Goal: Task Accomplishment & Management: Manage account settings

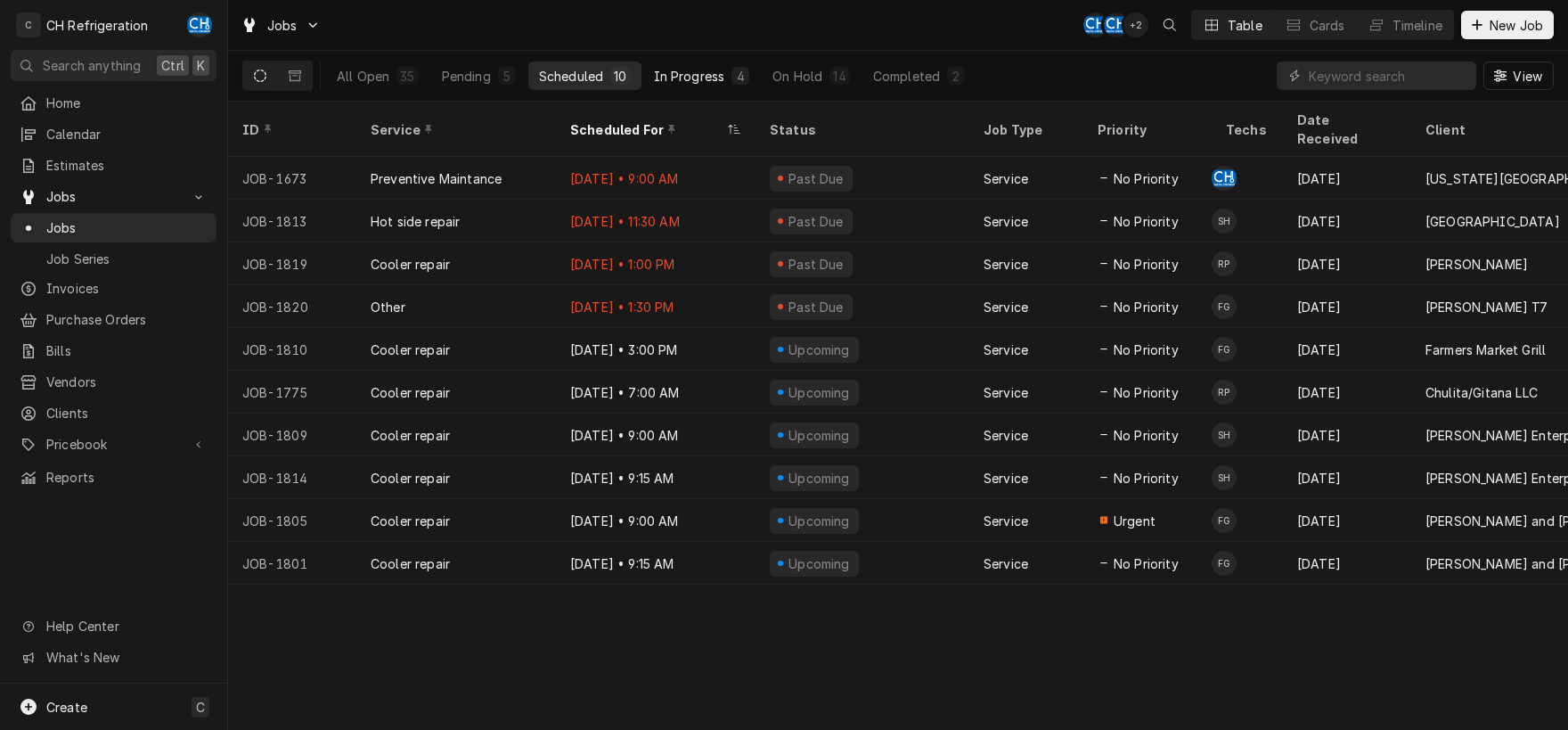
click at [707, 84] on div "In Progress" at bounding box center [689, 77] width 72 height 19
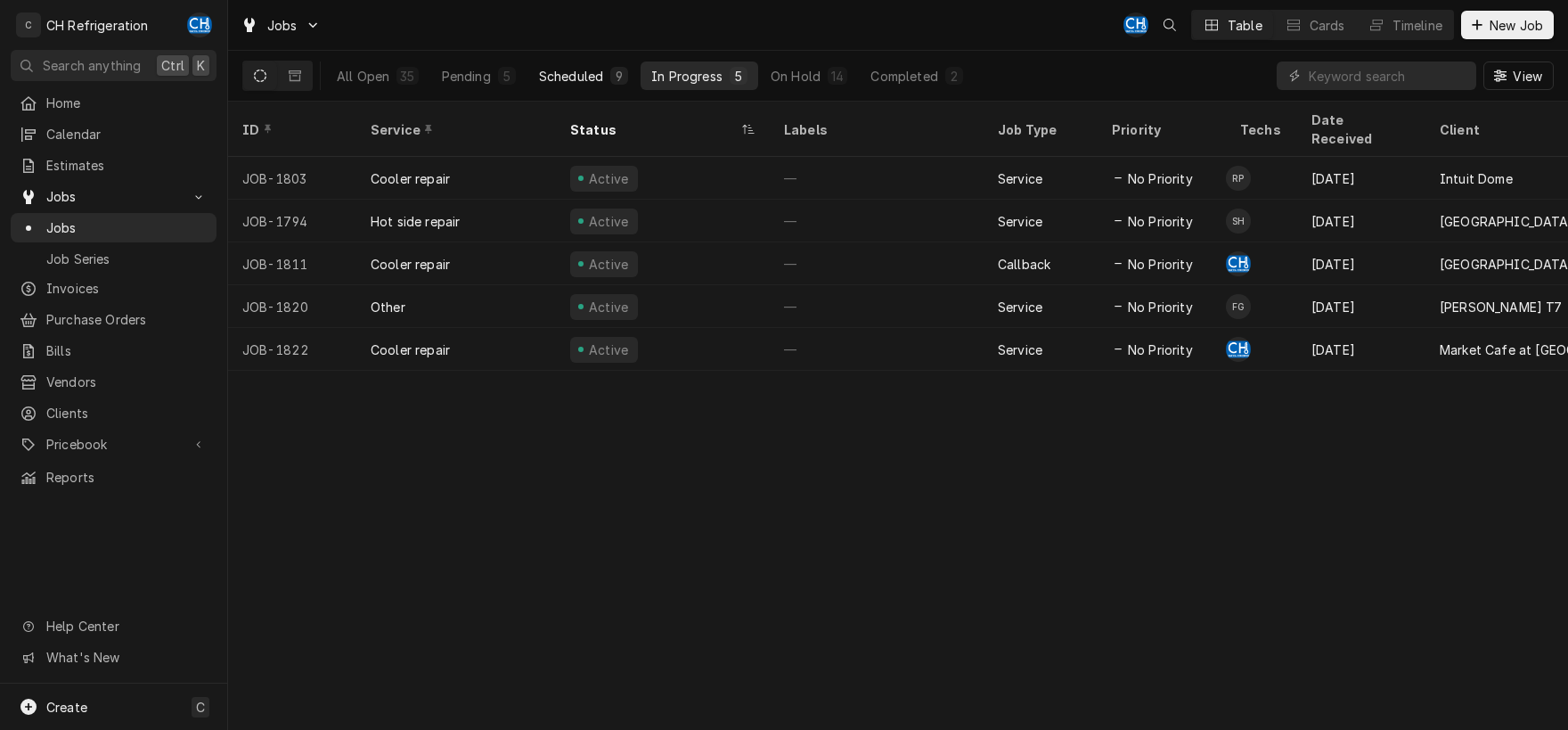
click at [590, 77] on div "Scheduled" at bounding box center [571, 77] width 64 height 19
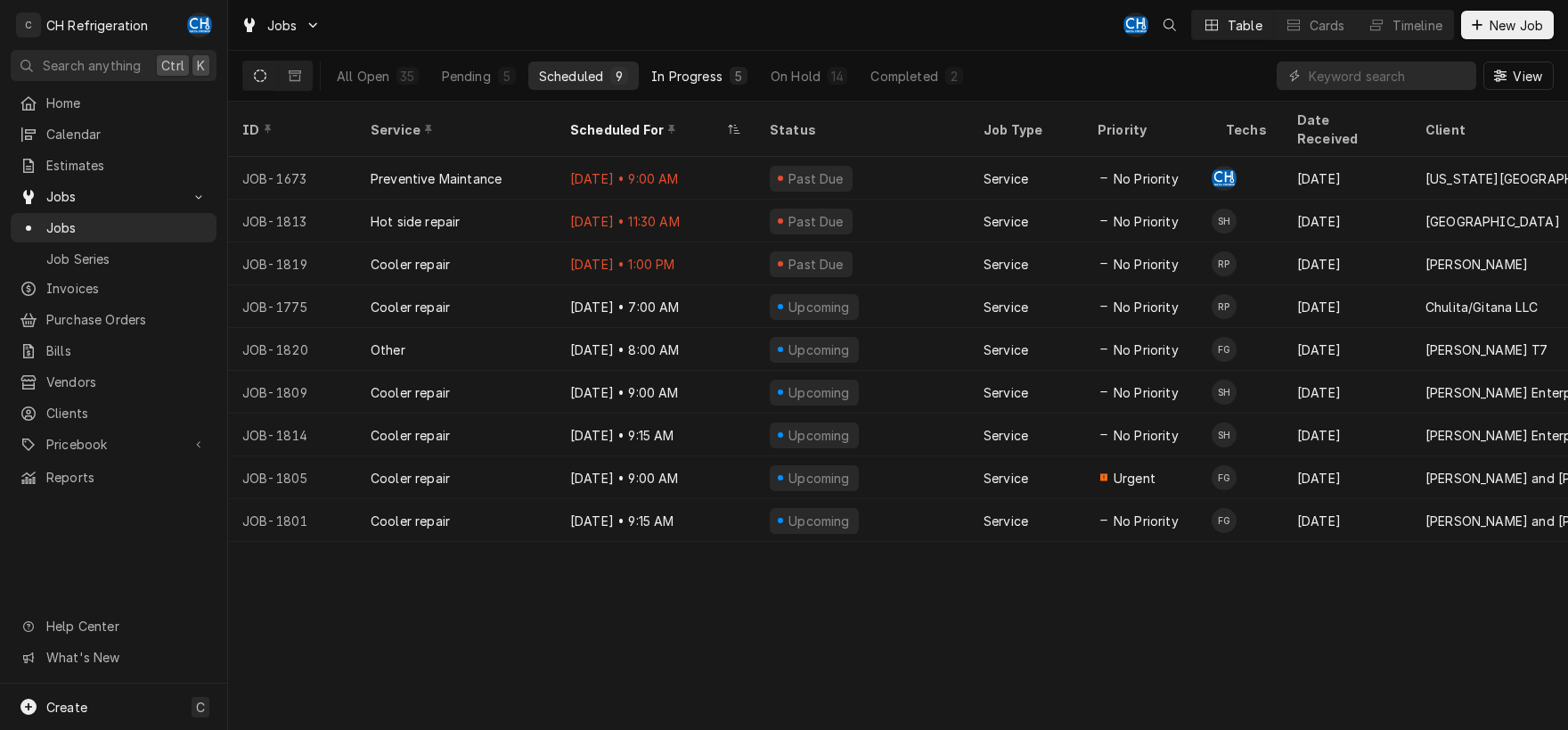
click at [683, 73] on div "In Progress" at bounding box center [686, 77] width 72 height 19
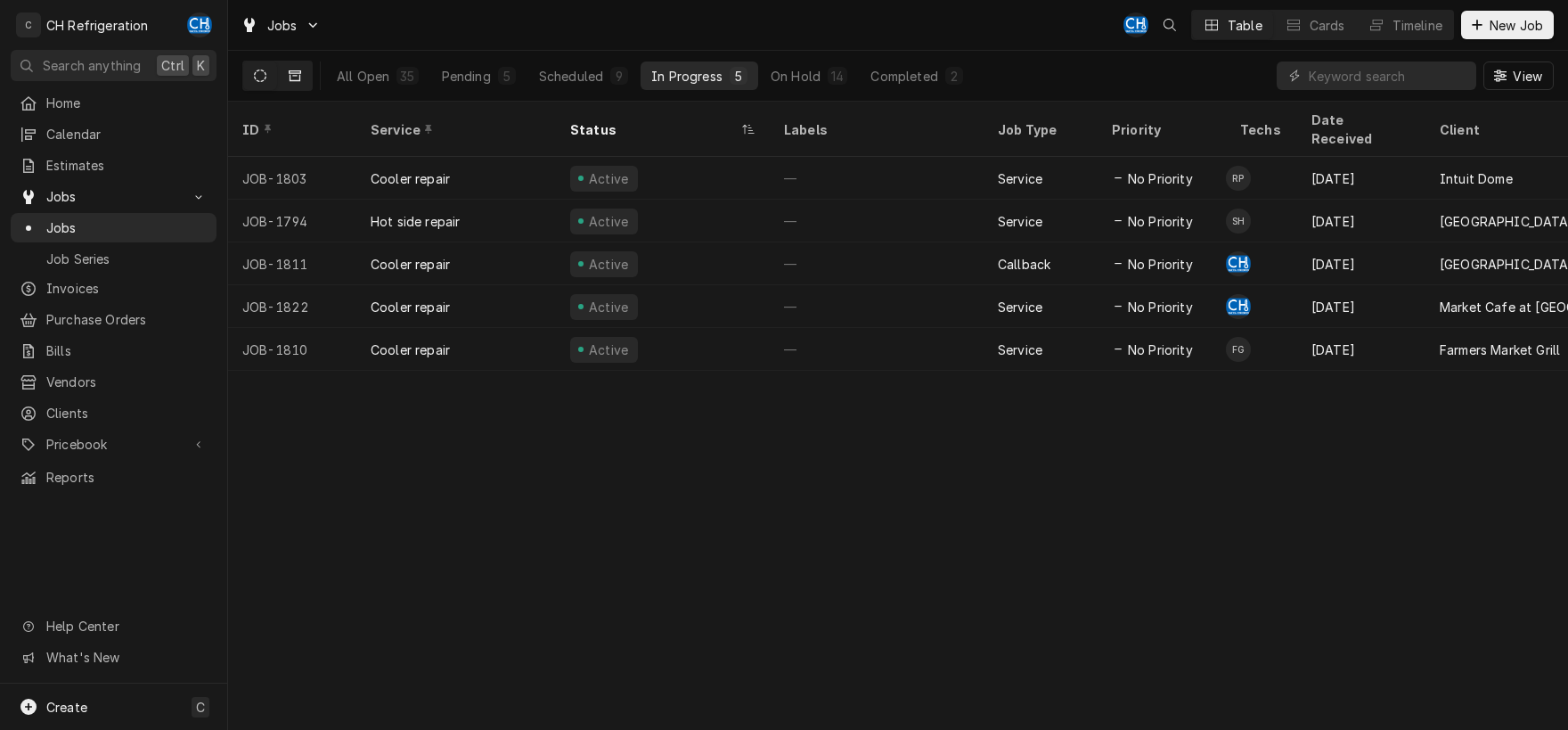
click at [296, 72] on icon "Dynamic Content Wrapper" at bounding box center [294, 76] width 12 height 12
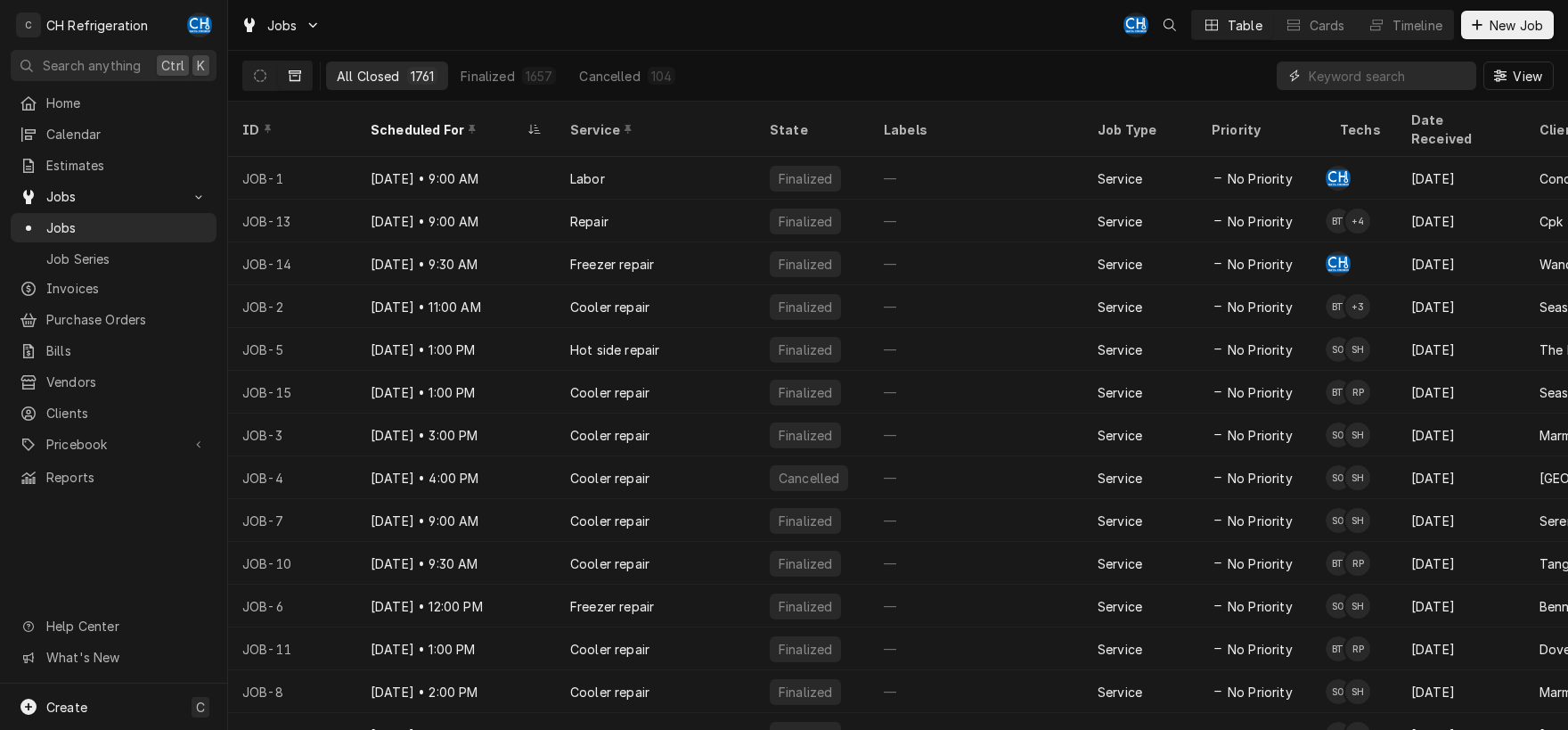
click at [1309, 74] on input "Dynamic Content Wrapper" at bounding box center [1388, 76] width 159 height 29
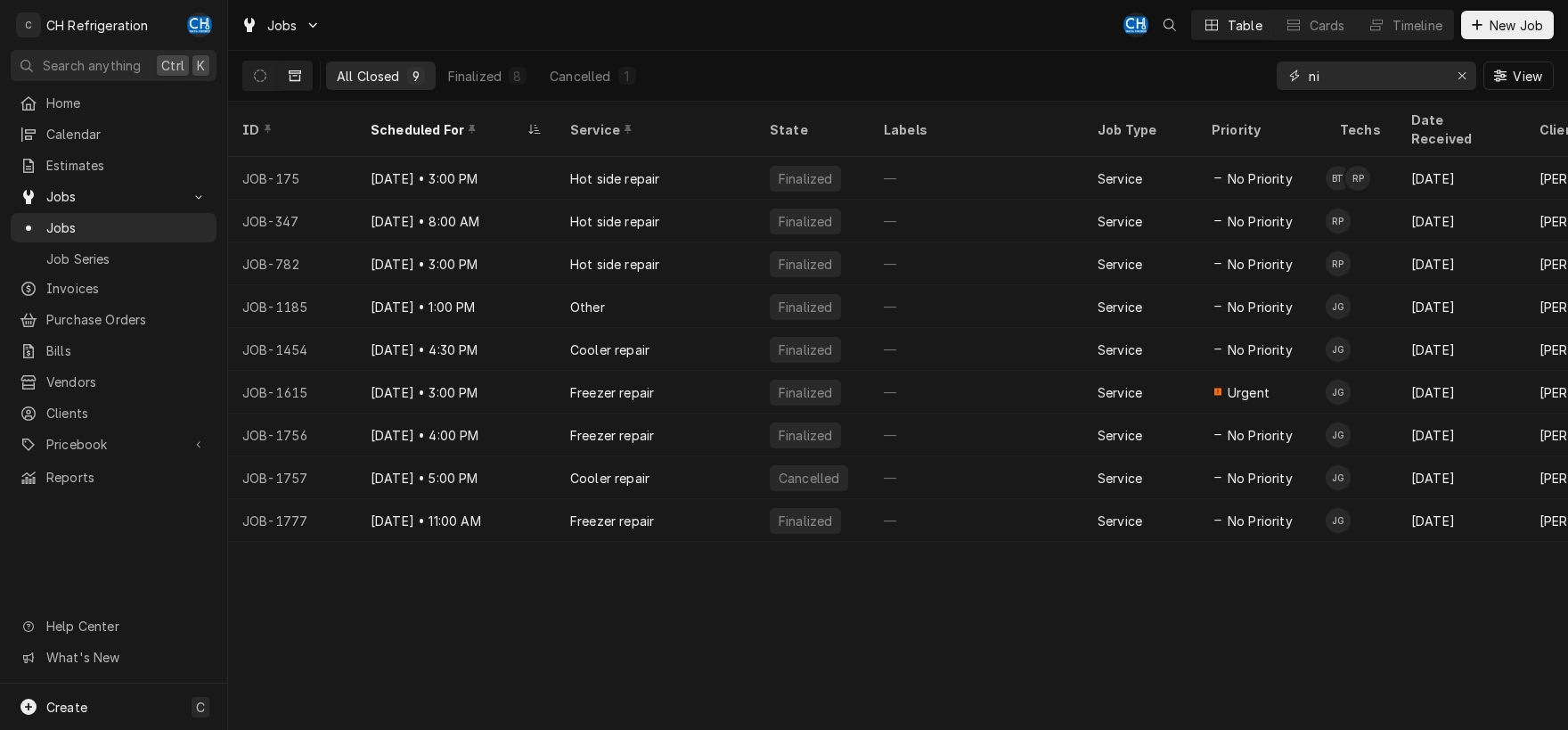
type input "n"
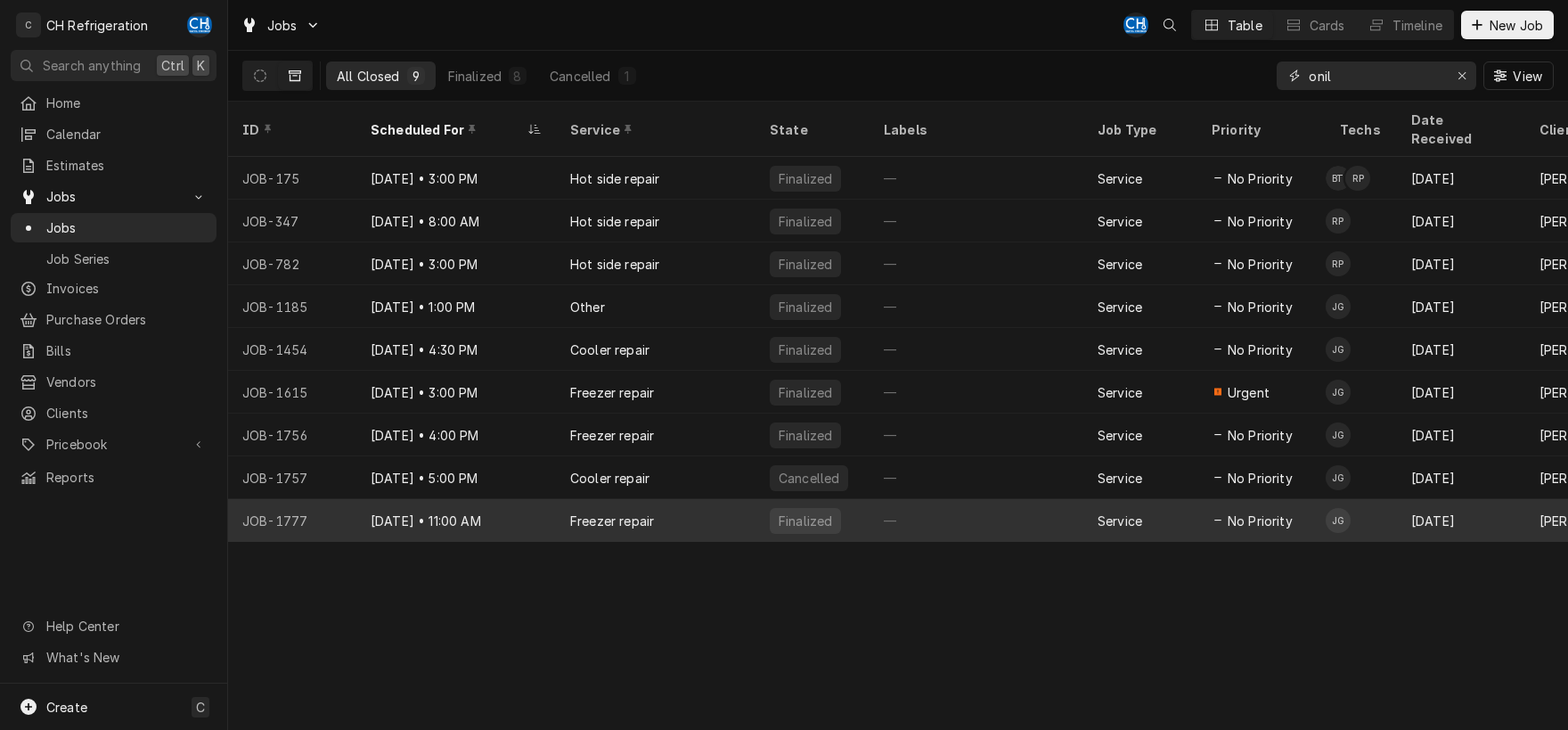
type input "onil"
click at [922, 499] on div "—" at bounding box center [976, 520] width 214 height 43
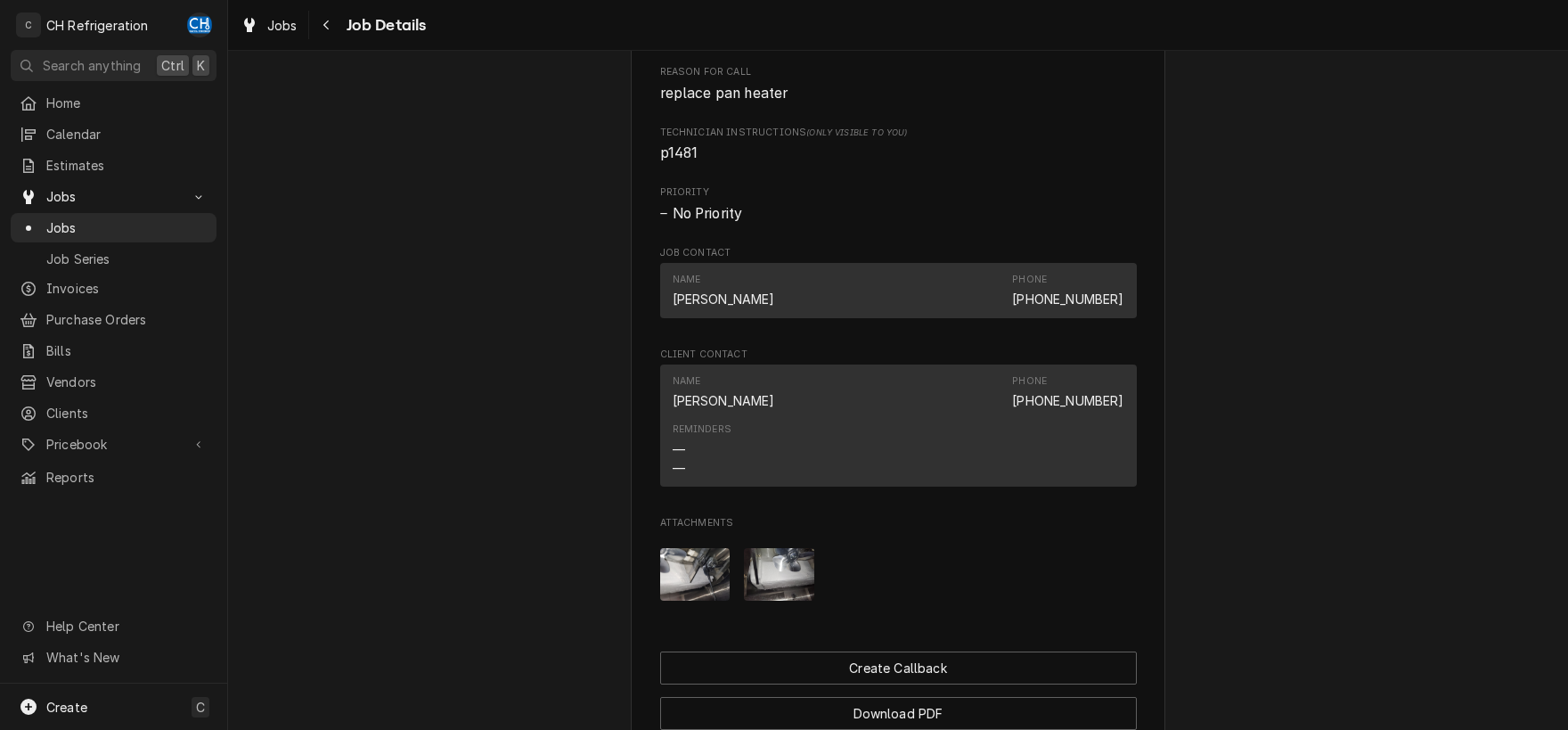
scroll to position [1148, 0]
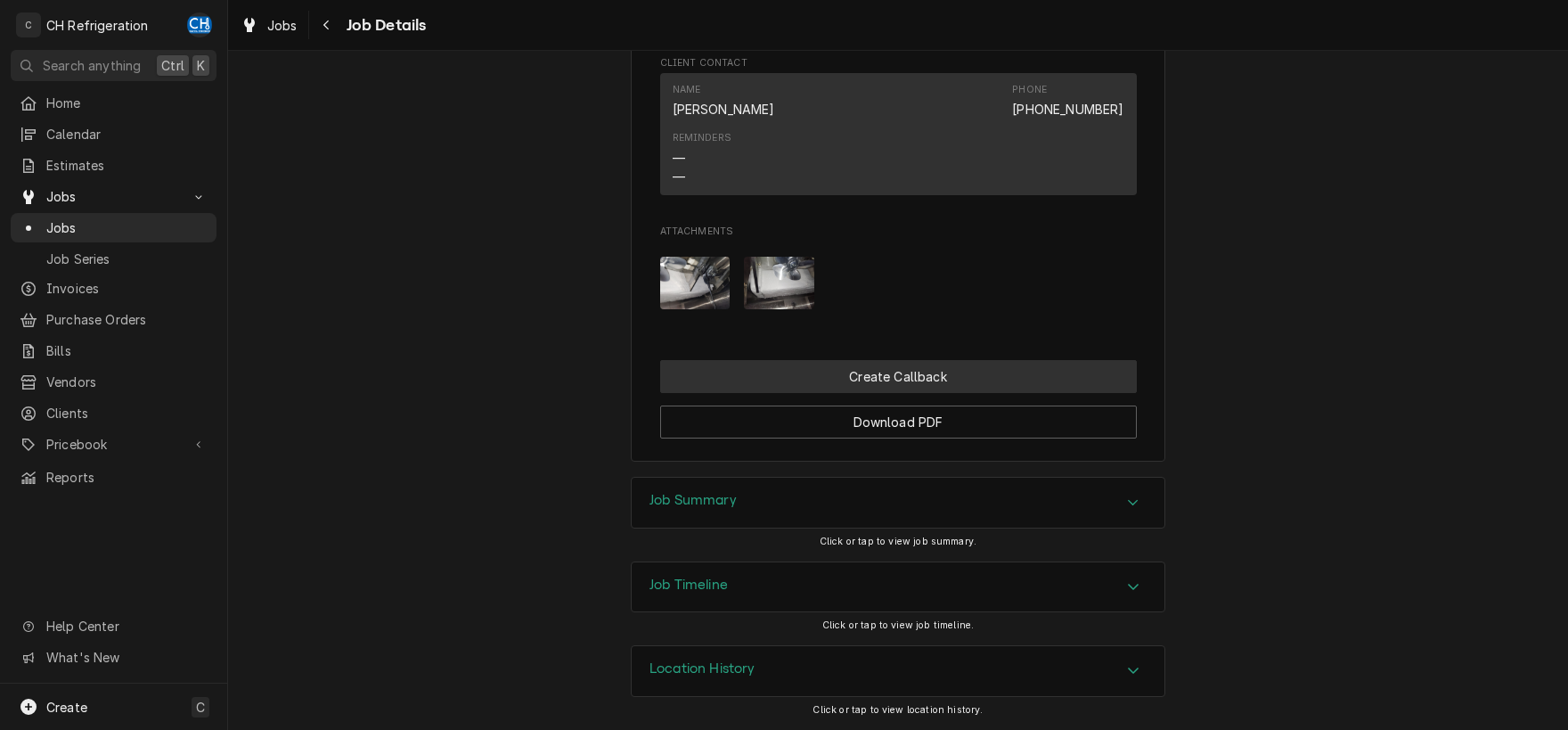
click at [948, 371] on button "Create Callback" at bounding box center [898, 376] width 477 height 33
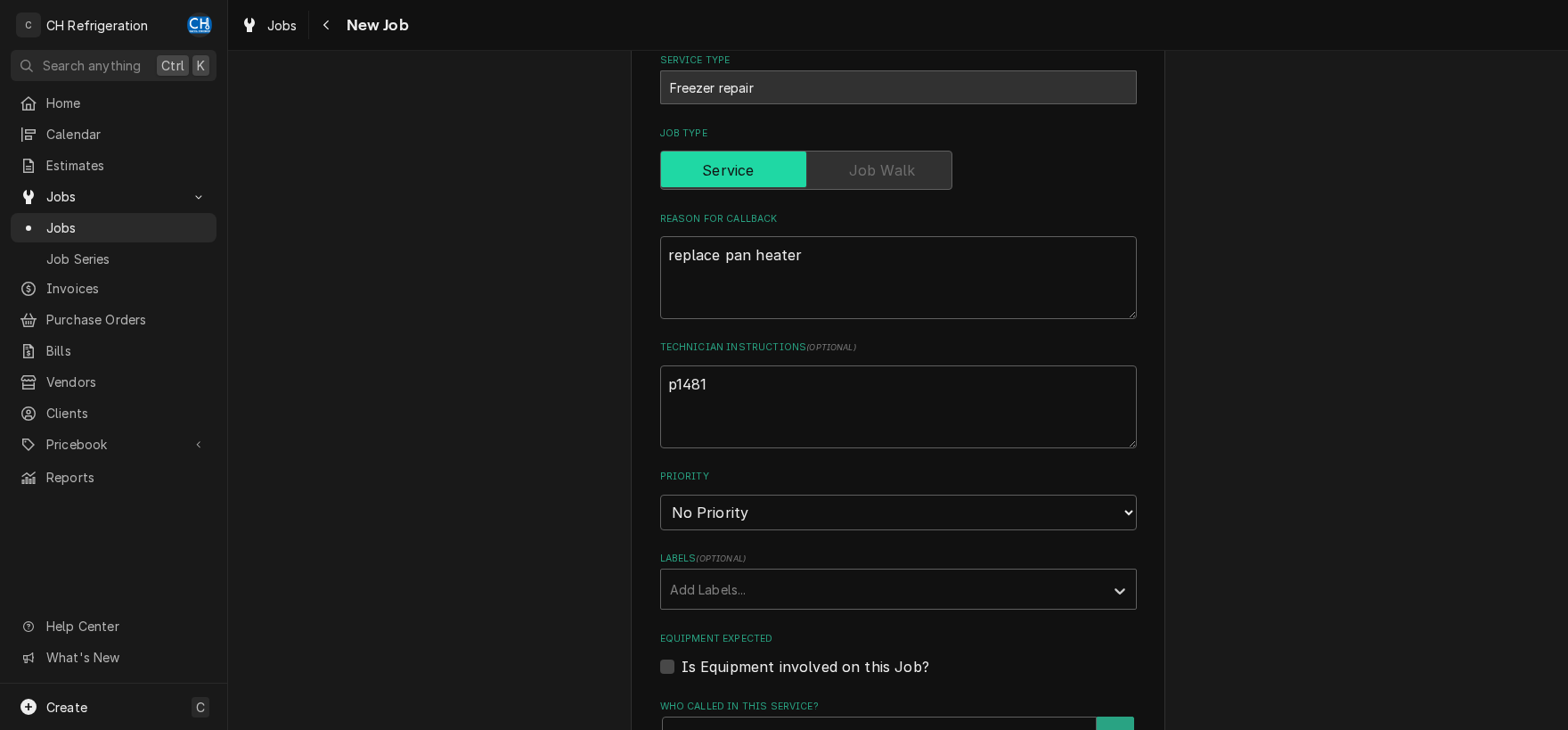
scroll to position [465, 0]
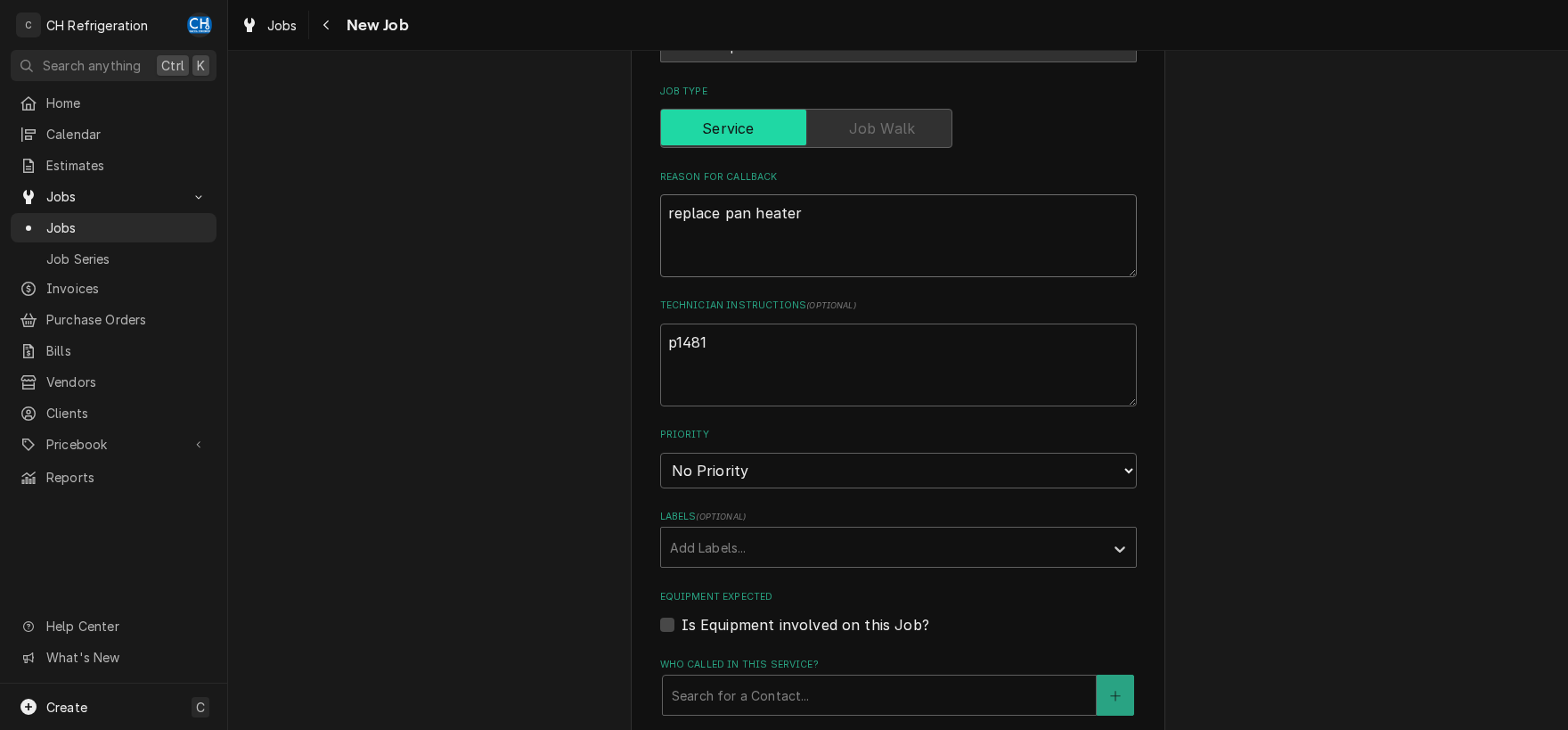
type textarea "x"
drag, startPoint x: 829, startPoint y: 225, endPoint x: 559, endPoint y: 241, distance: 270.5
click at [660, 241] on textarea "replace pan heater" at bounding box center [898, 235] width 477 height 83
click at [667, 211] on textarea "replace pan heater" at bounding box center [898, 235] width 477 height 83
type textarea "replace pan heater"
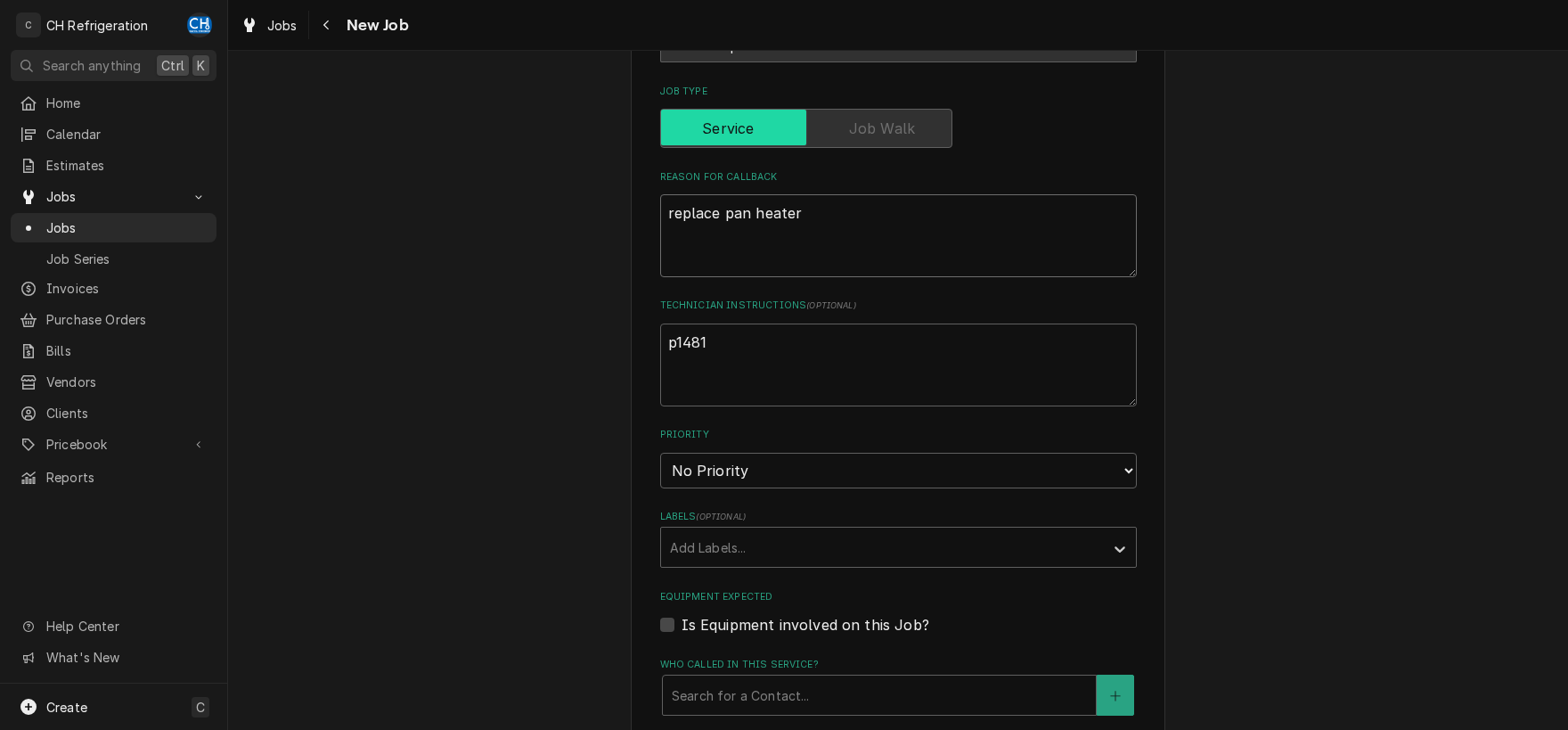
type textarea "x"
type textarea "f replace pan heater"
type textarea "x"
type textarea "fr replace pan heater"
type textarea "x"
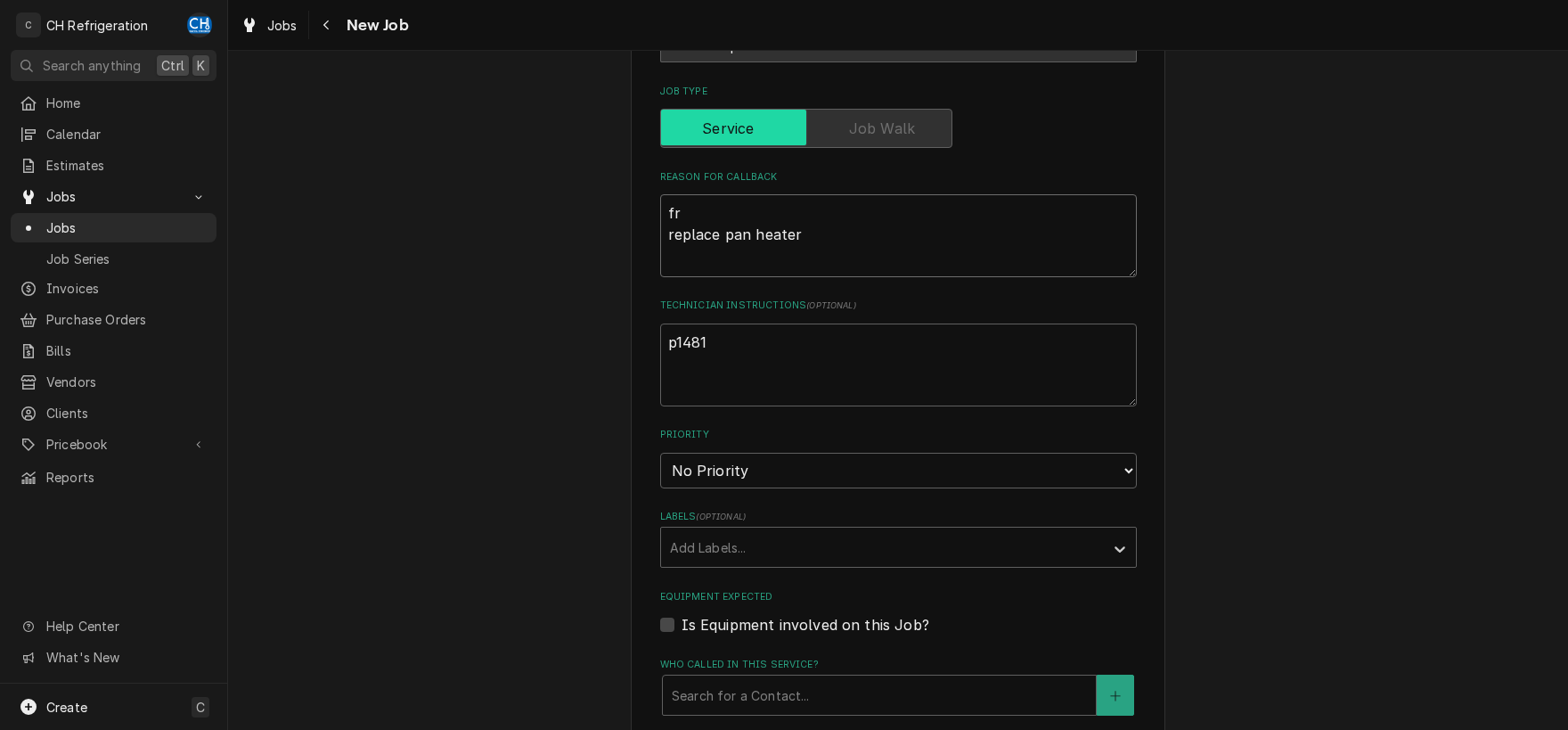
type textarea "fre replace pan heater"
type textarea "x"
type textarea "free replace pan heater"
type textarea "x"
type textarea "freez replace pan heater"
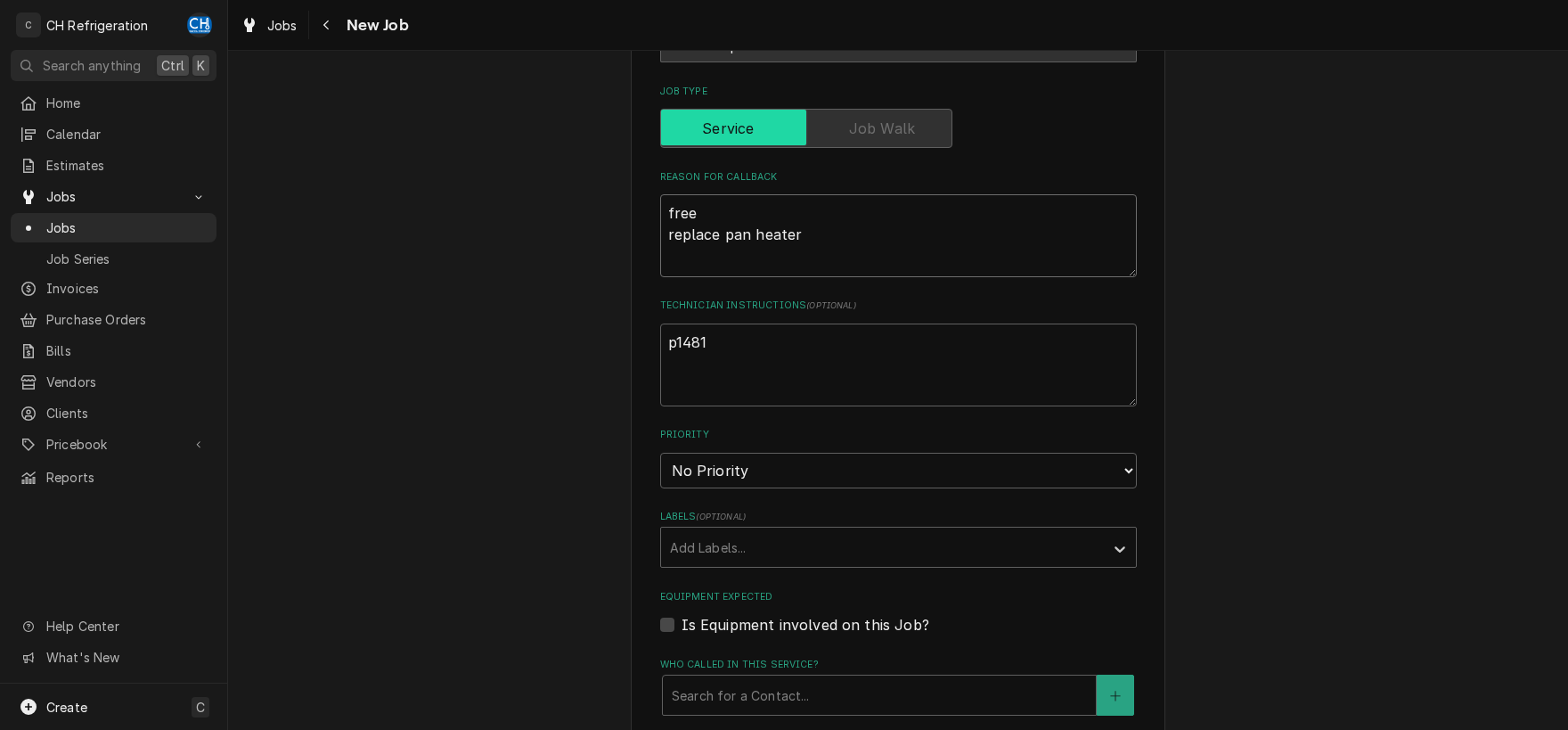
type textarea "x"
type textarea "freeze replace pan heater"
type textarea "x"
type textarea "freezer replace pan heater"
type textarea "x"
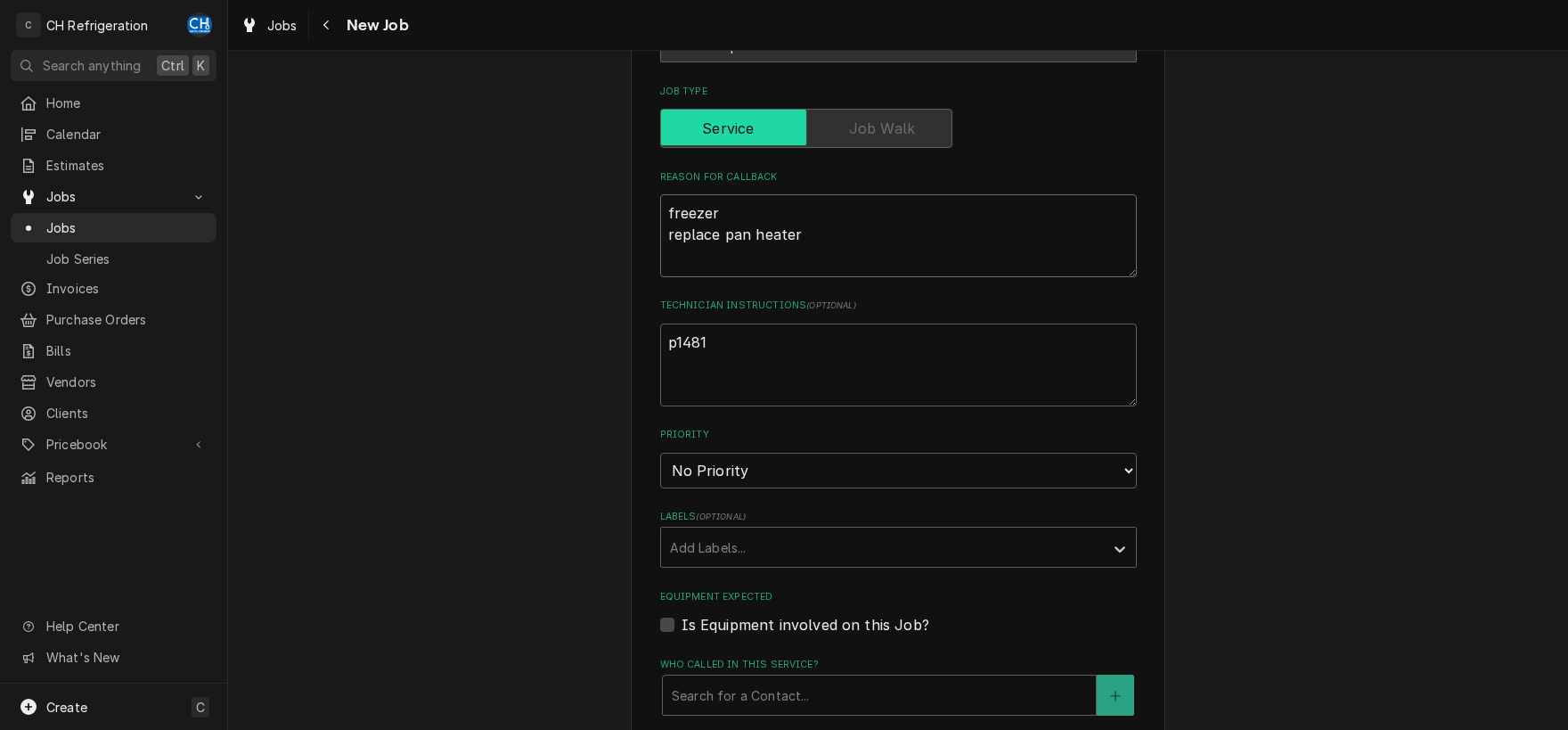
type textarea "freezer replace pan heater"
type textarea "x"
type textarea "freezer @ replace pan heater"
type textarea "x"
type textarea "freezer @ replace pan heater"
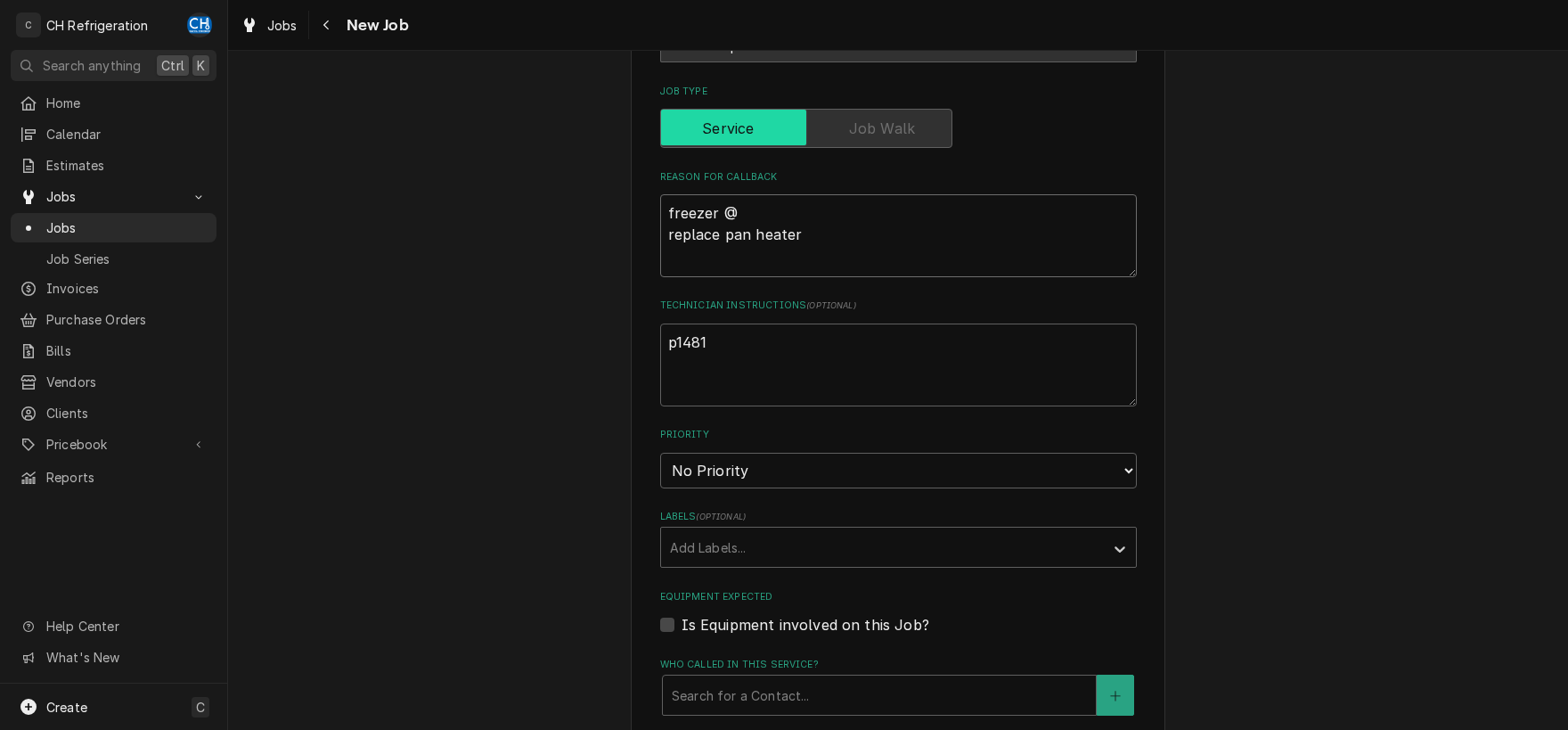
type textarea "x"
type textarea "freezer @ 1 replace pan heater"
type textarea "x"
type textarea "freezer @ 15 replace pan heater"
type textarea "x"
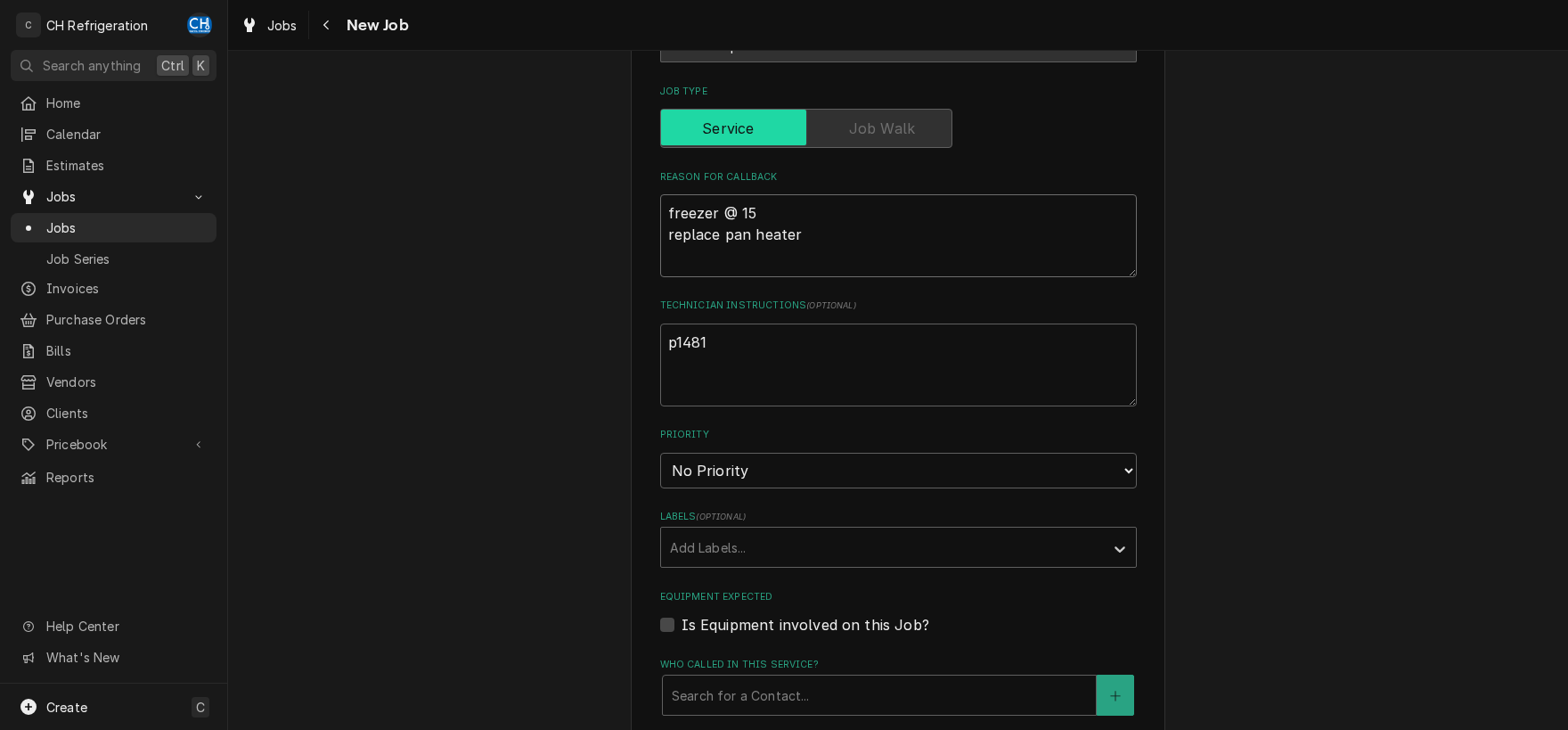
type textarea "freezer @ 15d replace pan heater"
type textarea "x"
type textarea "freezer @ 15dg replace pan heater"
type textarea "x"
type textarea "freezer @ 15d replace pan heater"
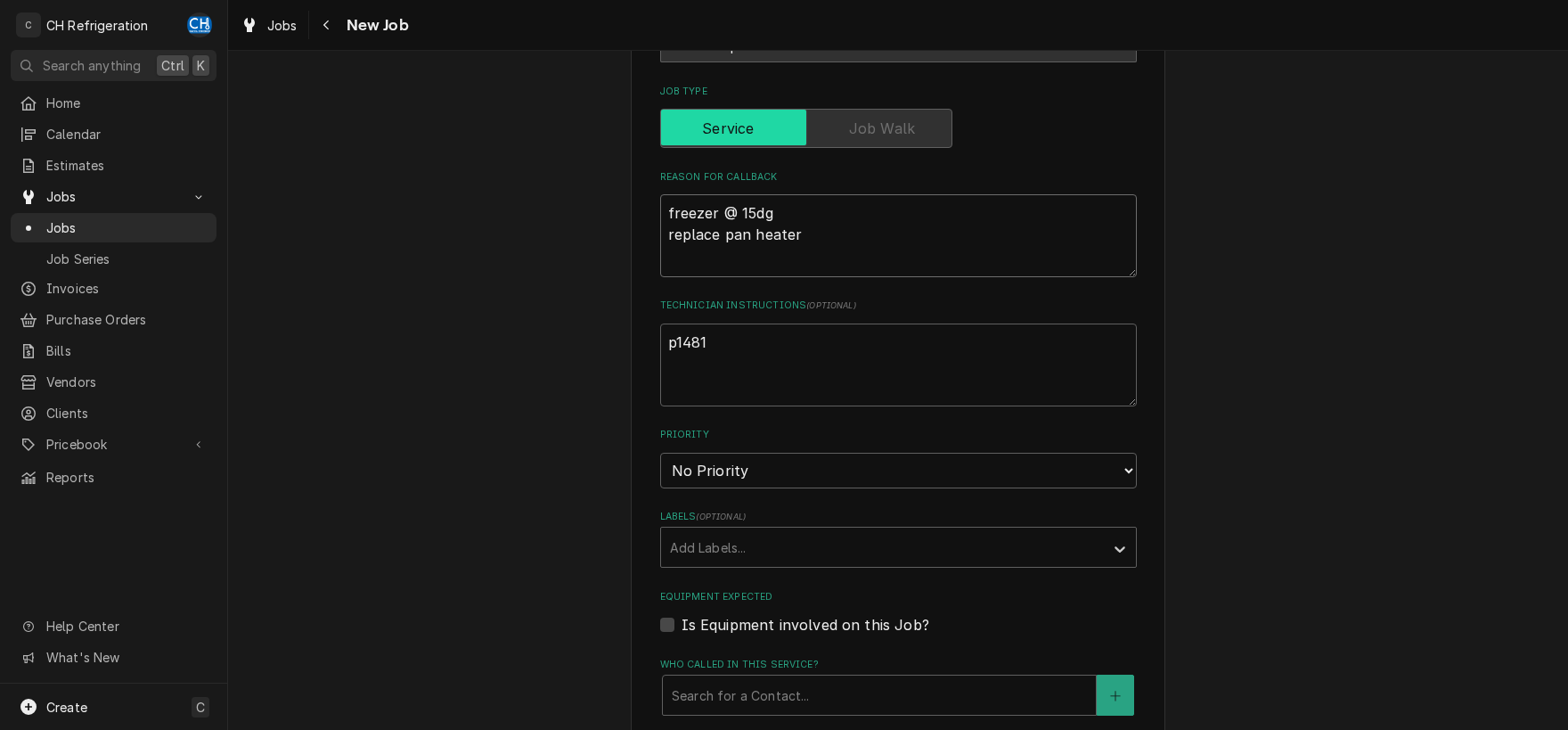
type textarea "x"
type textarea "freezer @ 15 replace pan heater"
type textarea "x"
type textarea "freezer @ 15d replace pan heater"
type textarea "x"
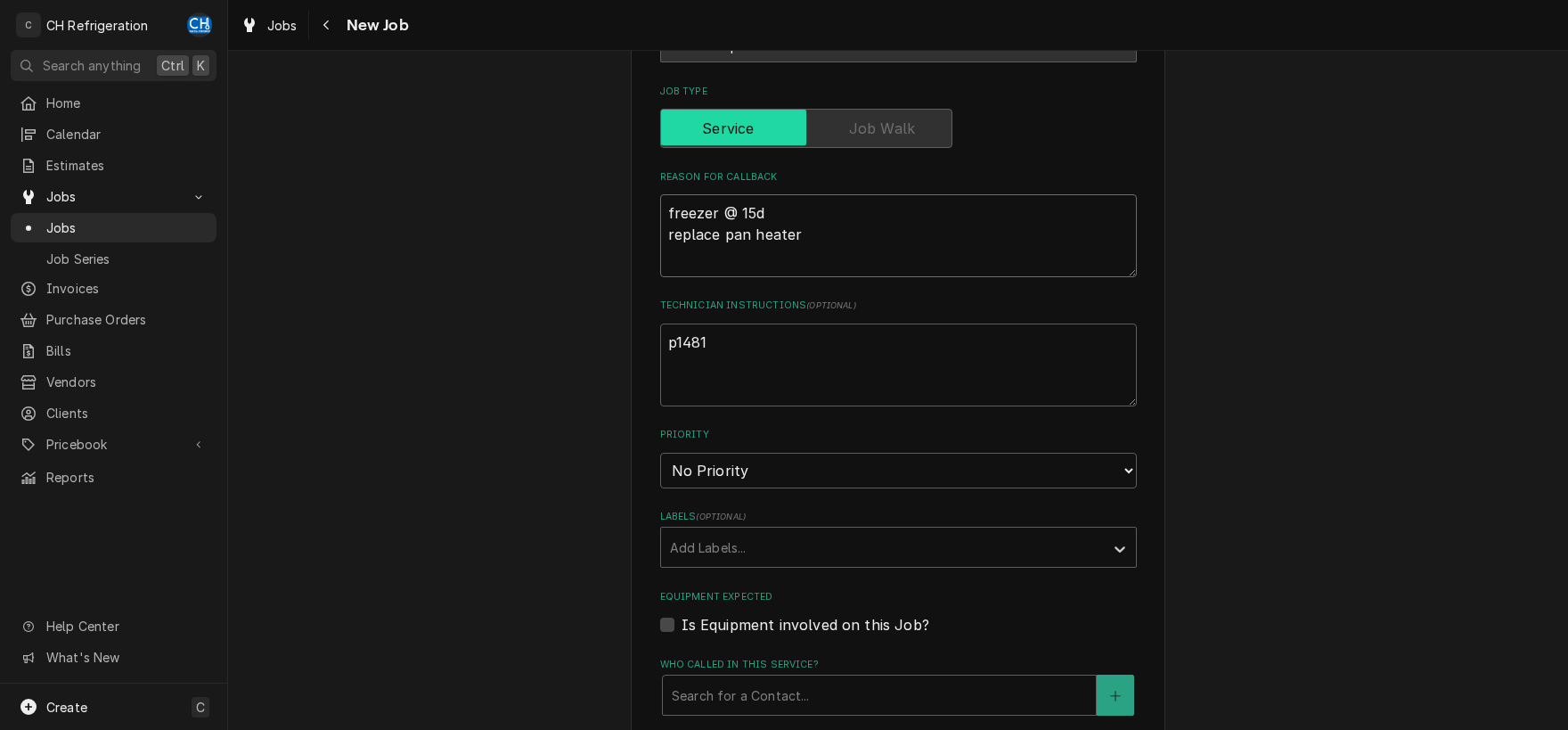
type textarea "freezer @ 15de replace pan heater"
type textarea "x"
type textarea "freezer @ 15deg replace pan heater"
type textarea "x"
type textarea "freezer @ 15deg replace pan heater"
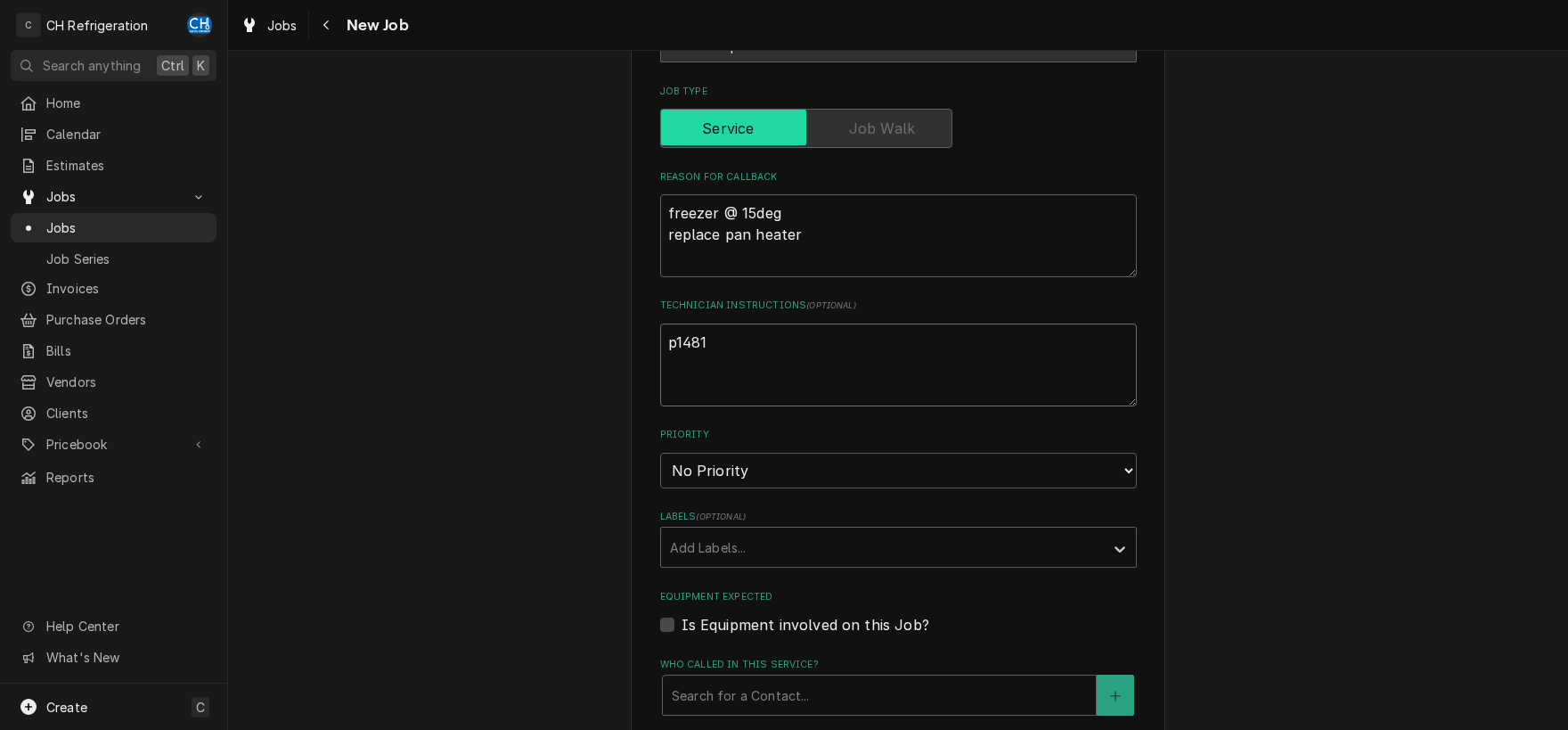
drag, startPoint x: 751, startPoint y: 348, endPoint x: 598, endPoint y: 346, distance: 153.0
click at [660, 346] on textarea "p1481" at bounding box center [898, 365] width 477 height 83
type textarea "x"
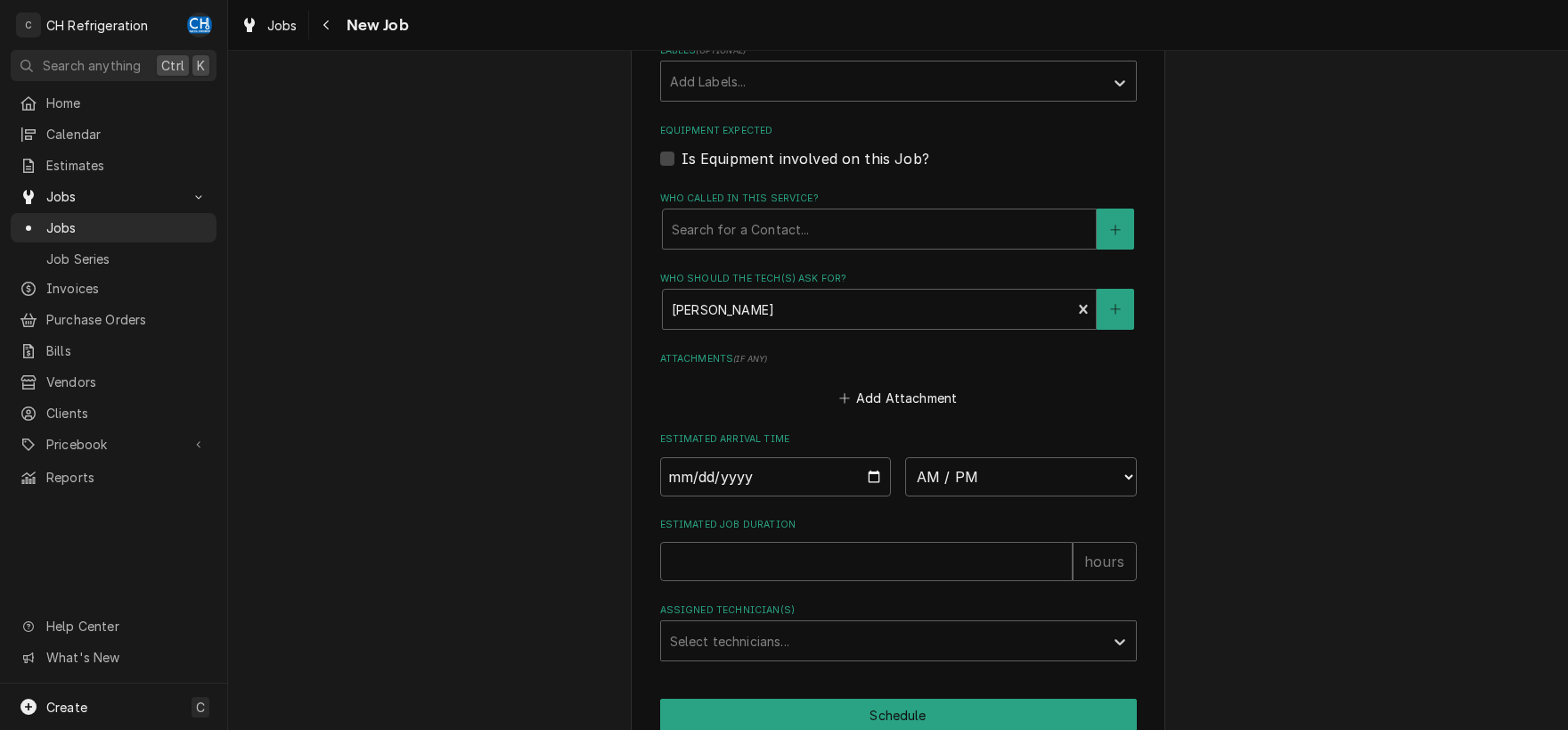
scroll to position [0, 0]
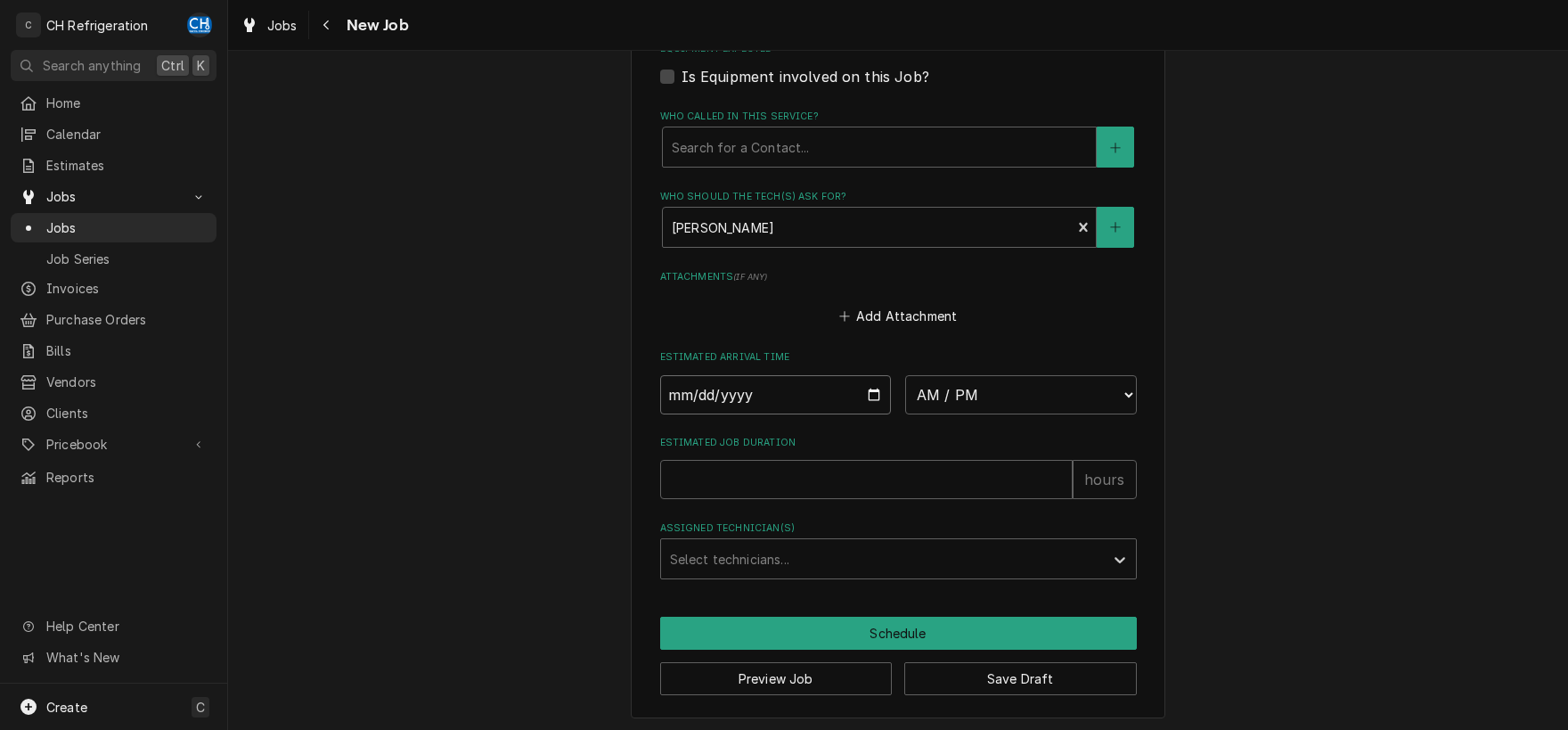
click at [767, 400] on input "Date" at bounding box center [775, 394] width 231 height 39
click at [867, 391] on input "Date" at bounding box center [775, 394] width 231 height 39
type input "2025-08-28"
type textarea "x"
click at [905, 375] on select "AM / PM 6:00 AM 6:15 AM 6:30 AM 6:45 AM 7:00 AM 7:15 AM 7:30 AM 7:45 AM 8:00 AM…" at bounding box center [1021, 394] width 231 height 39
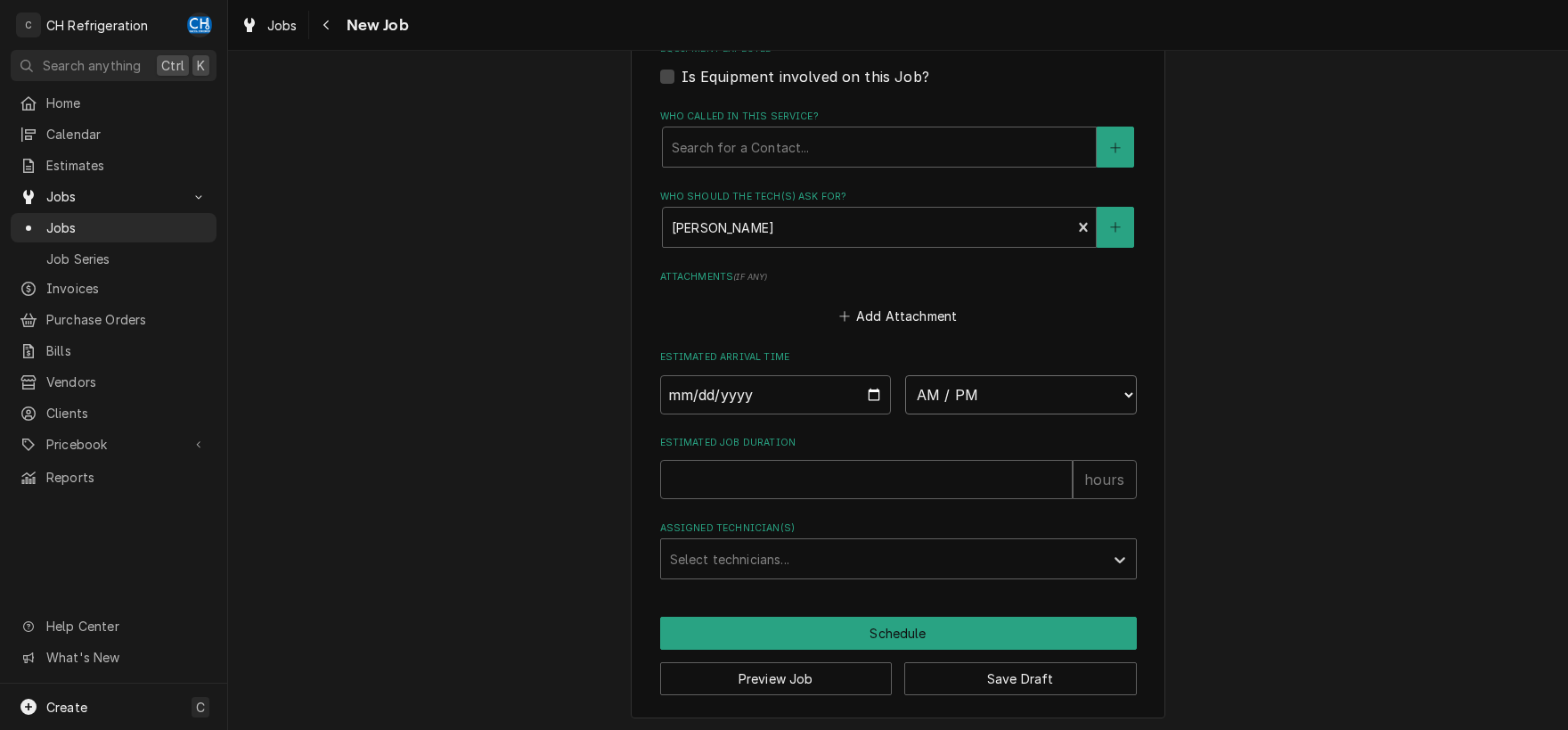
select select "09:00:00"
click option "9:00 AM" at bounding box center [0, 0] width 0 height 0
type textarea "x"
click at [905, 375] on select "AM / PM 6:00 AM 6:15 AM 6:30 AM 6:45 AM 7:00 AM 7:15 AM 7:30 AM 7:45 AM 8:00 AM…" at bounding box center [1021, 394] width 231 height 39
click at [735, 451] on div "Estimated Job Duration hours" at bounding box center [898, 468] width 477 height 63
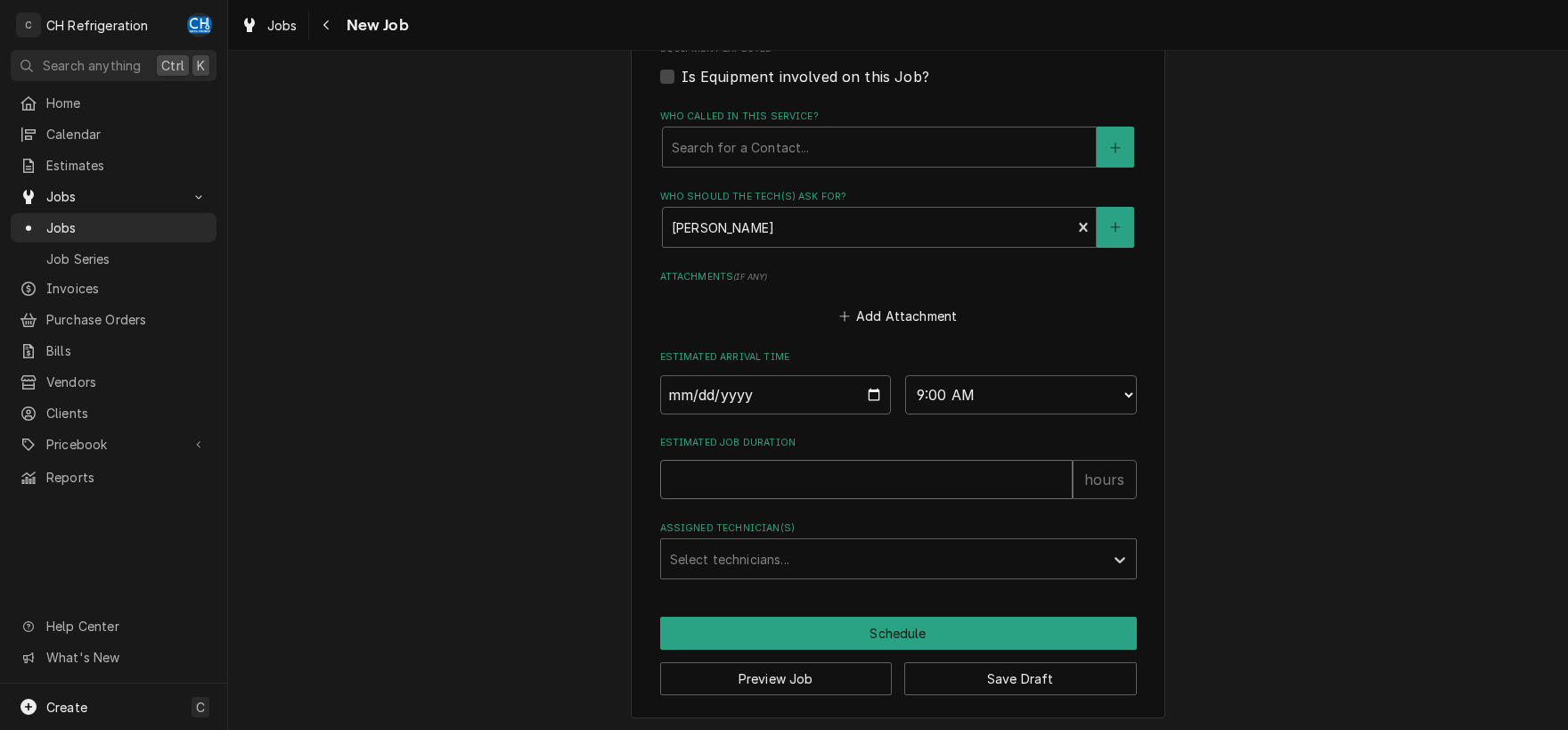
click at [739, 470] on input "Estimated Job Duration" at bounding box center [865, 479] width 412 height 39
type input "2"
type textarea "x"
type input "2"
click at [793, 557] on div "Assigned Technician(s)" at bounding box center [882, 559] width 425 height 33
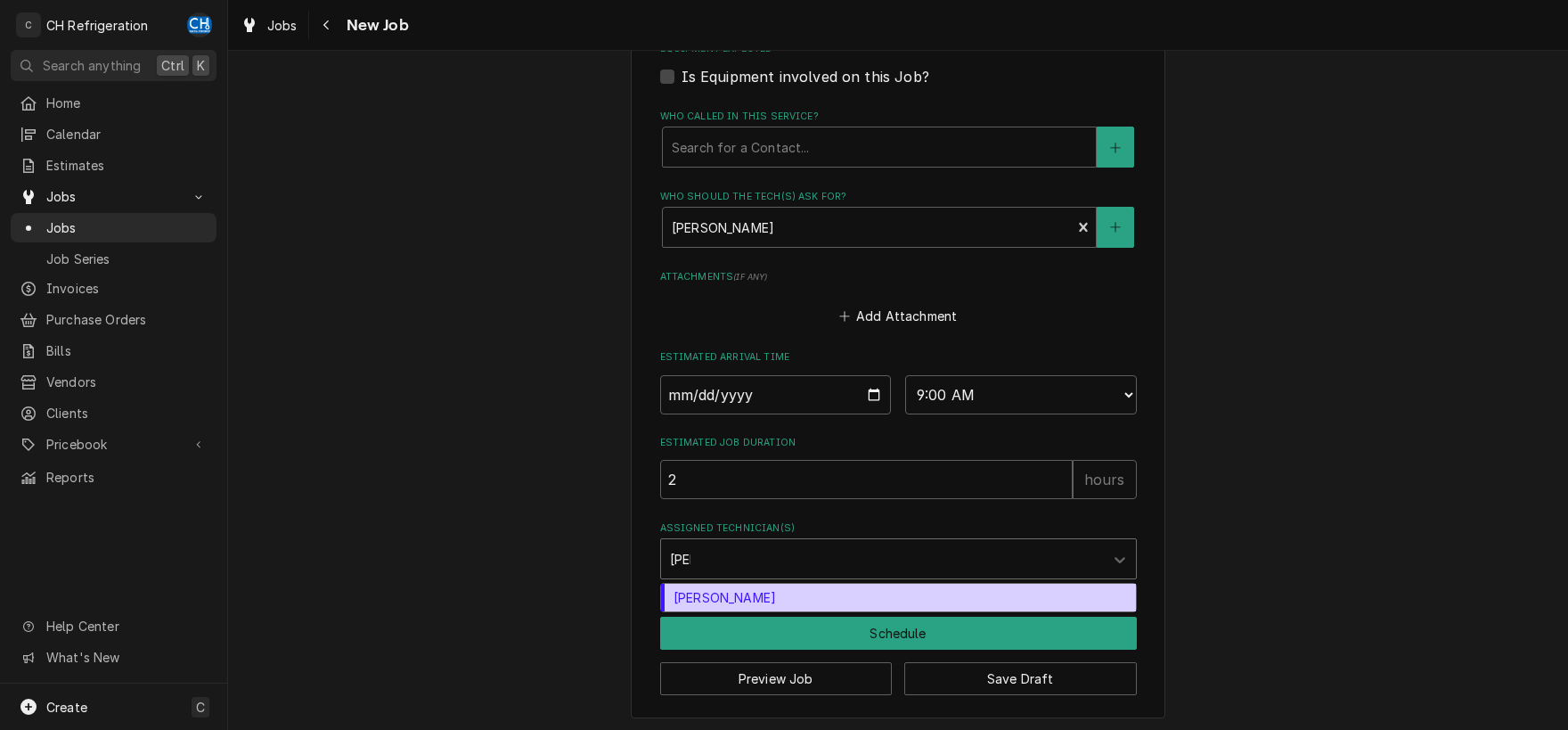
type input "josh"
click at [806, 600] on div "[PERSON_NAME]" at bounding box center [898, 597] width 475 height 28
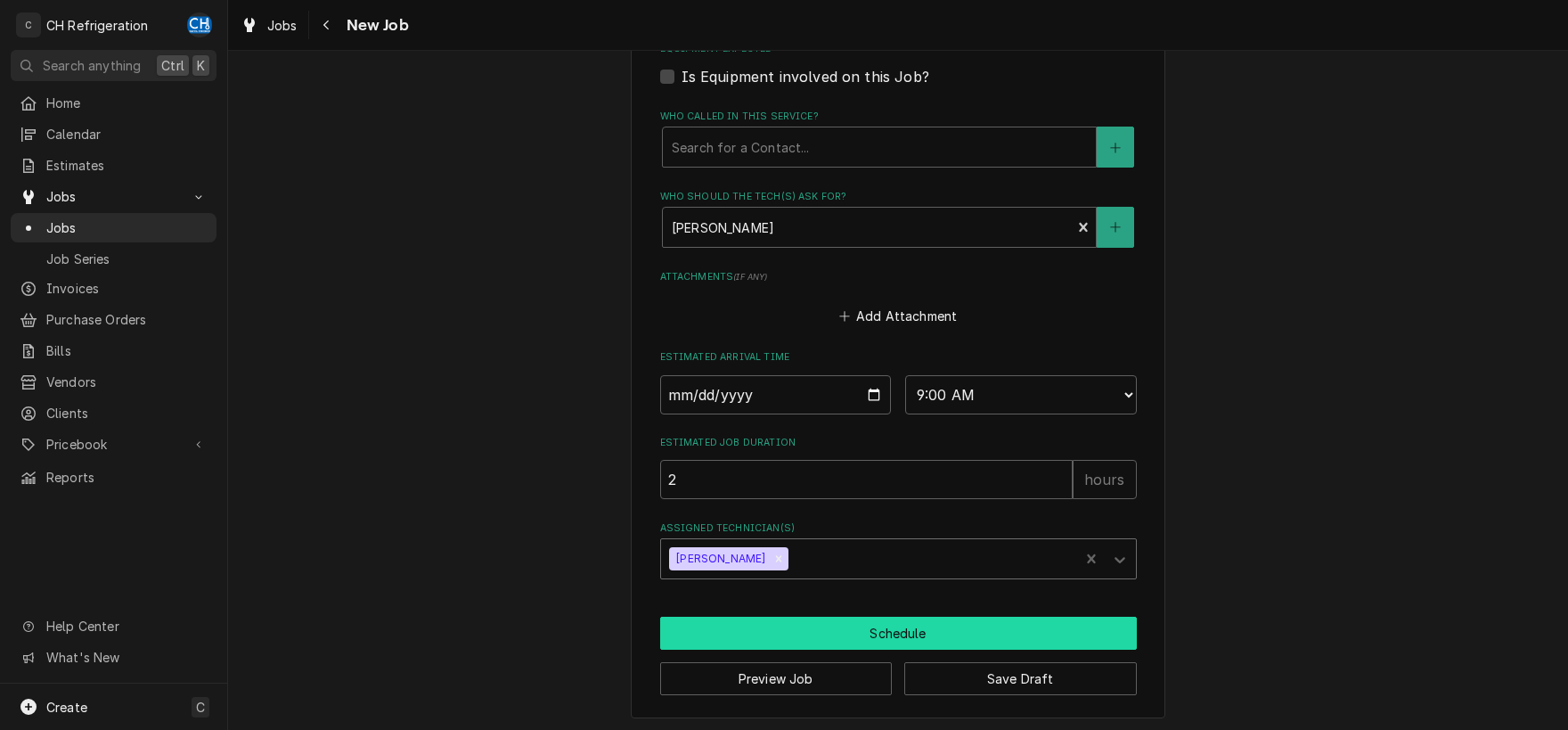
click at [878, 633] on button "Schedule" at bounding box center [898, 633] width 477 height 33
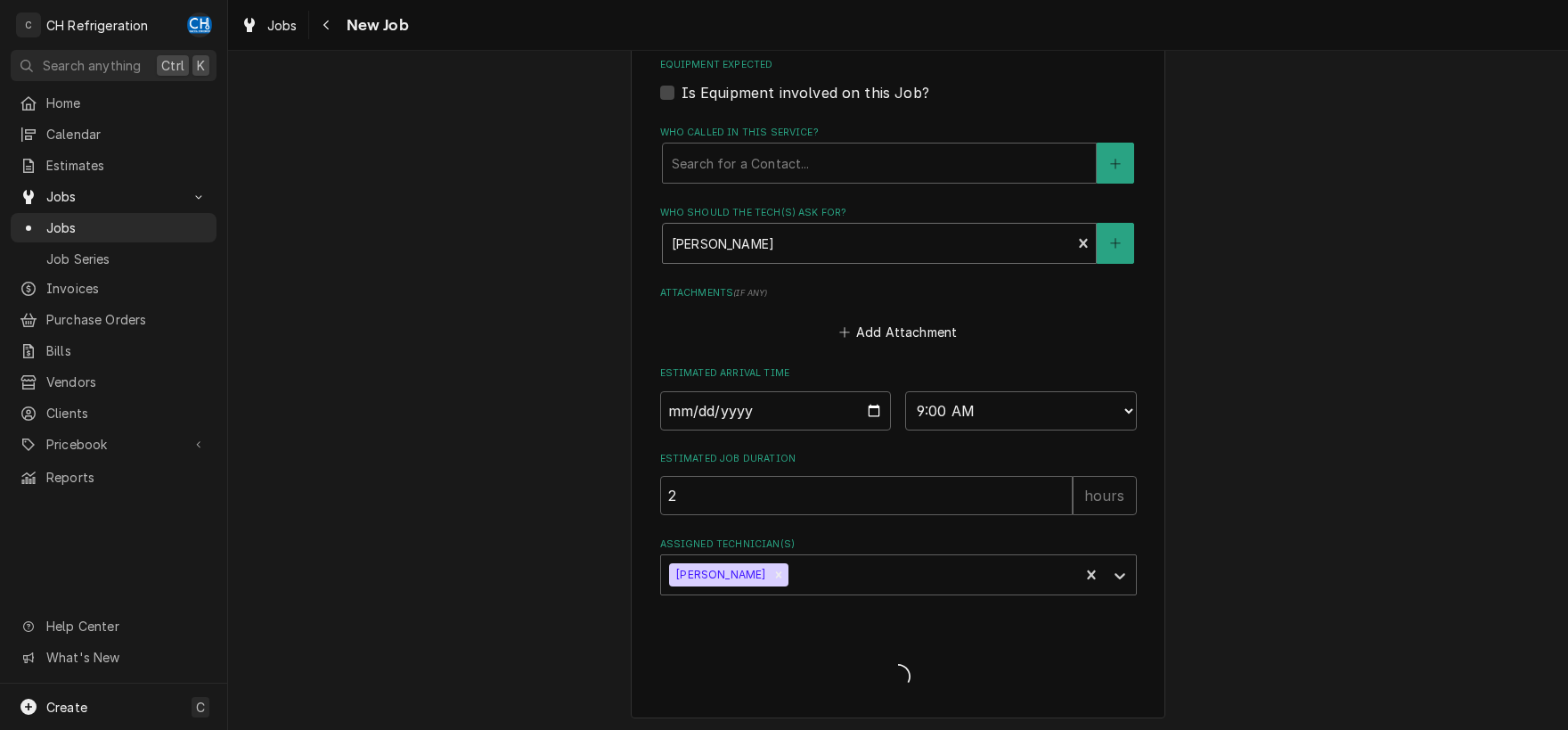
type textarea "x"
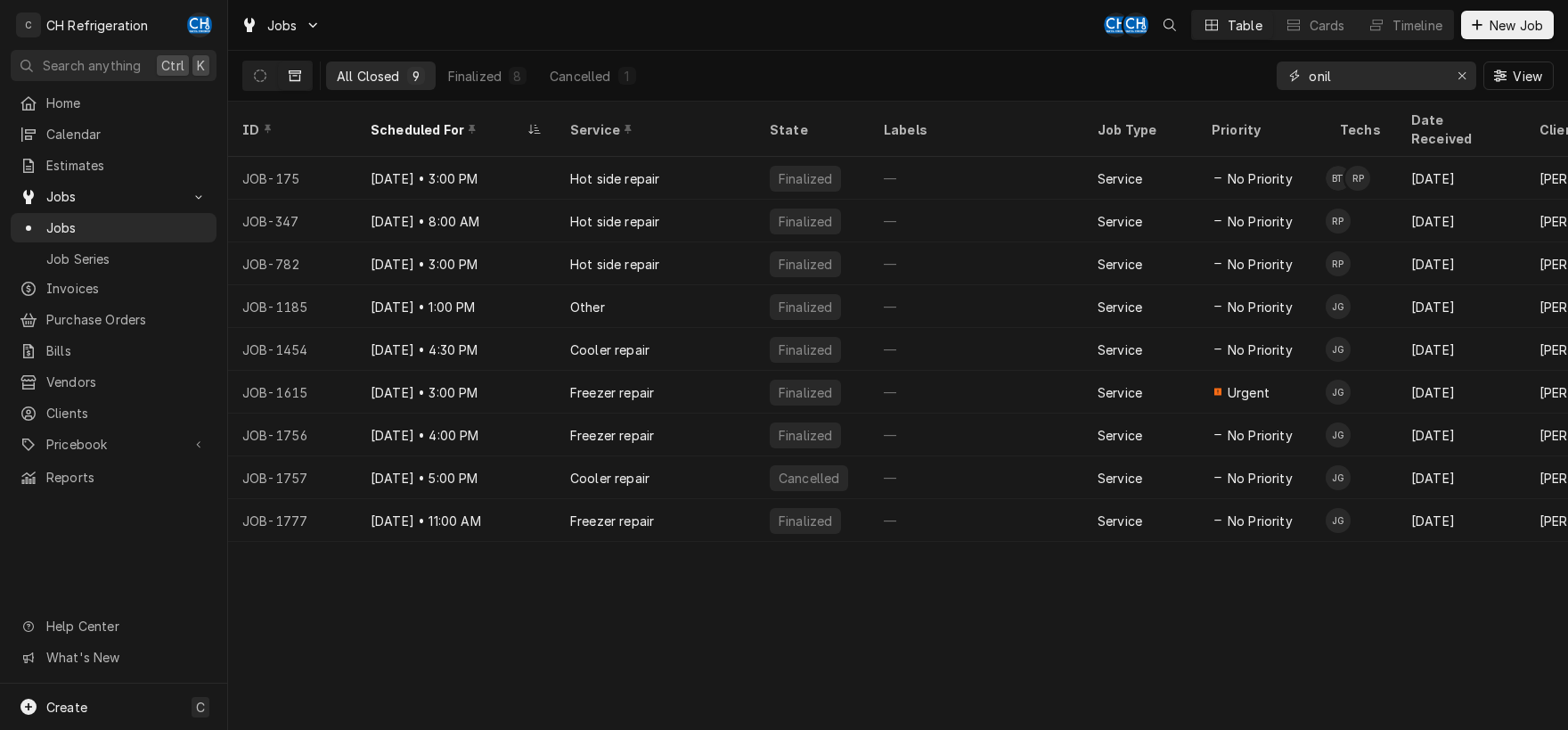
drag, startPoint x: 1349, startPoint y: 68, endPoint x: 1189, endPoint y: 72, distance: 160.0
click at [1309, 72] on input "onil" at bounding box center [1376, 76] width 134 height 29
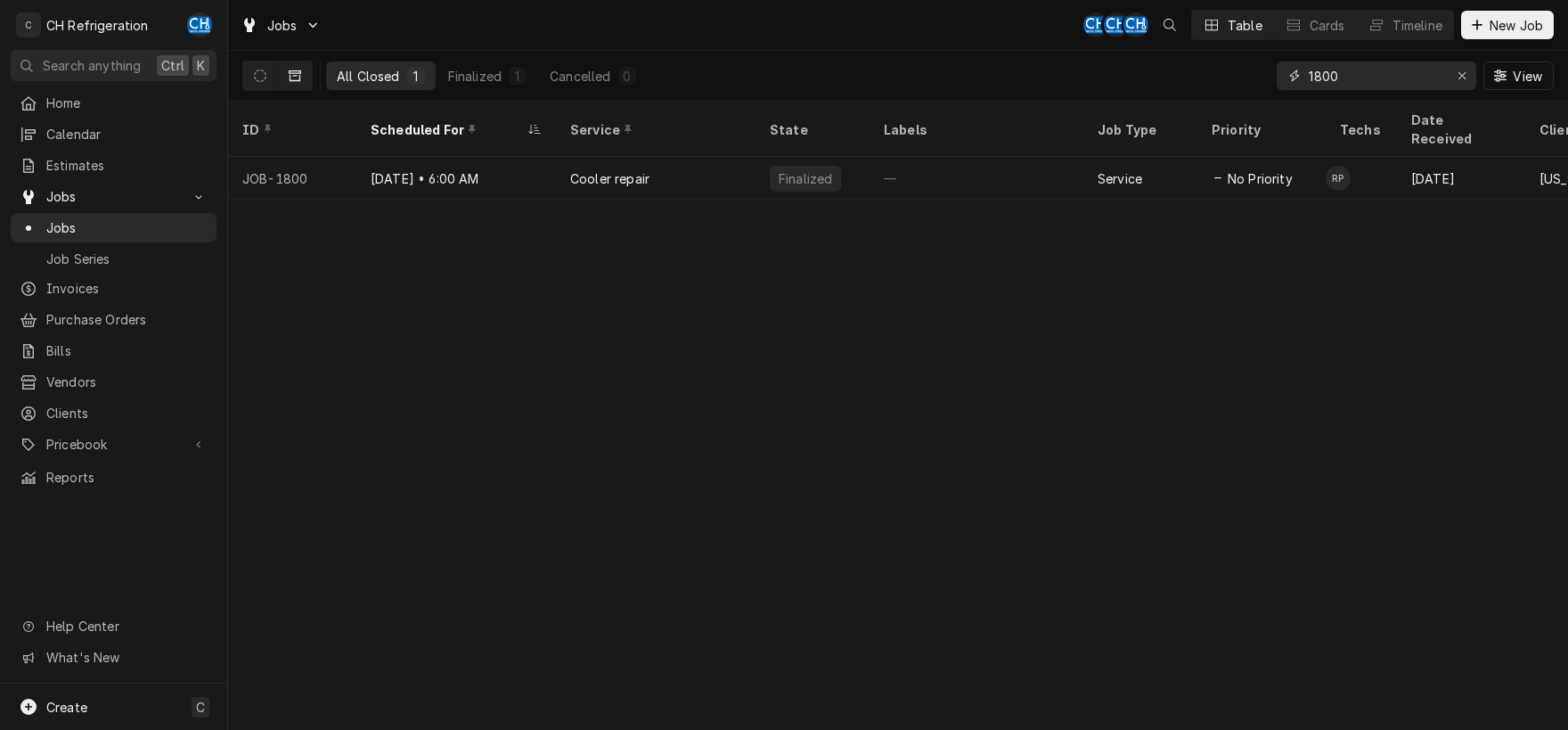
drag, startPoint x: 1343, startPoint y: 76, endPoint x: 1308, endPoint y: 84, distance: 35.9
click at [1309, 84] on input "1800" at bounding box center [1376, 76] width 134 height 29
drag, startPoint x: 1384, startPoint y: 85, endPoint x: 1280, endPoint y: 83, distance: 104.0
click at [1309, 83] on input "1731" at bounding box center [1376, 76] width 134 height 29
type input "1666"
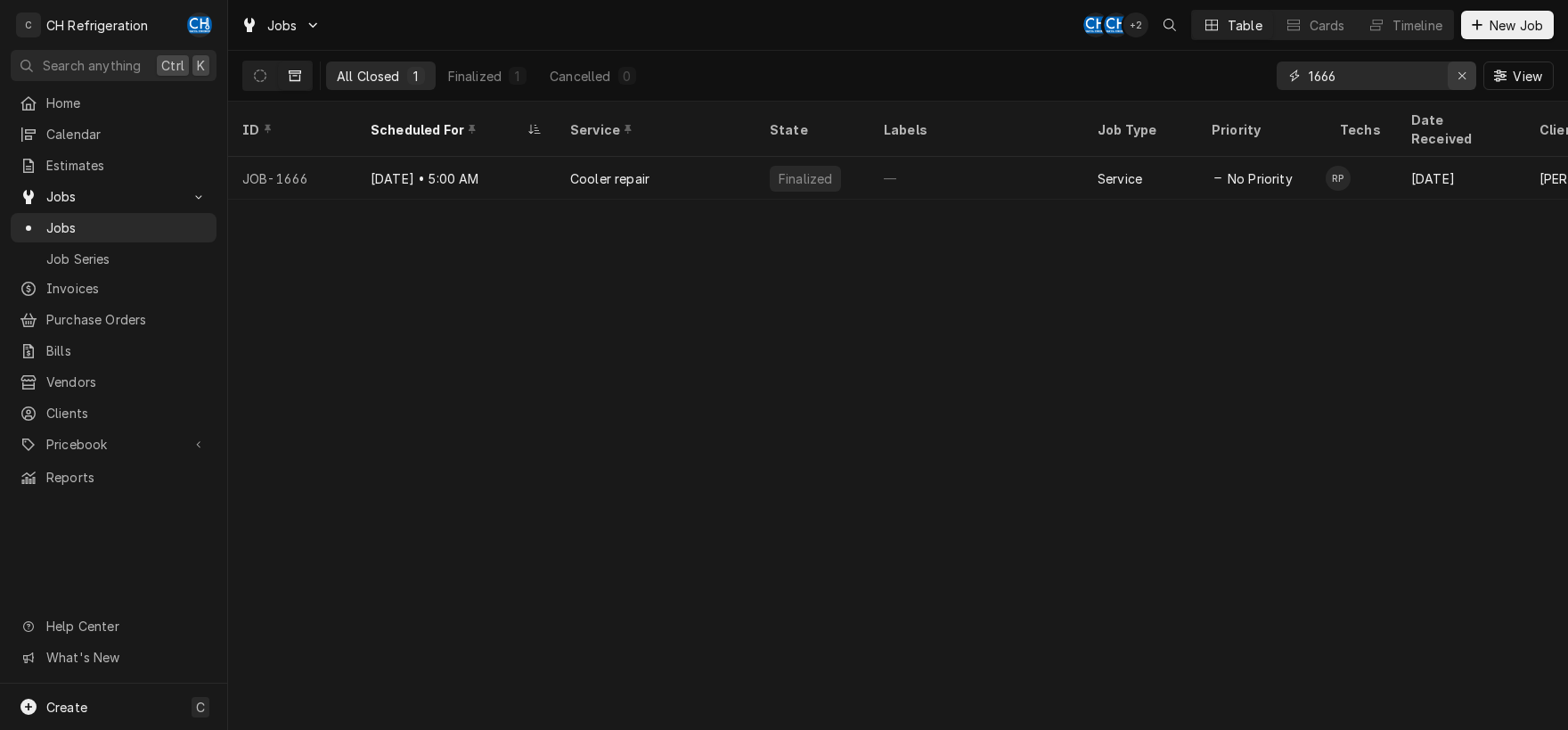
click at [1457, 79] on icon "Erase input" at bounding box center [1462, 76] width 10 height 12
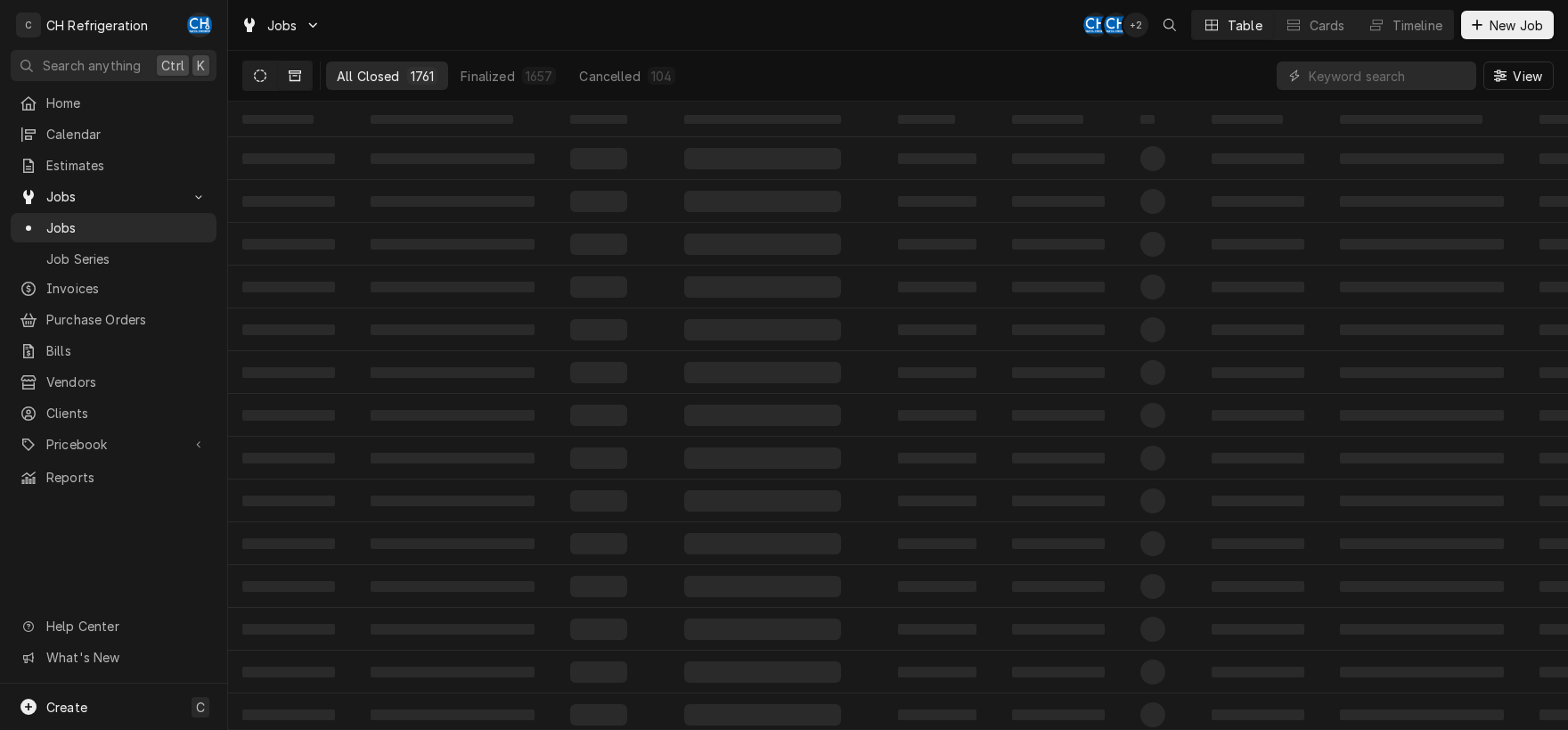
click at [250, 75] on button "Dynamic Content Wrapper" at bounding box center [259, 76] width 33 height 29
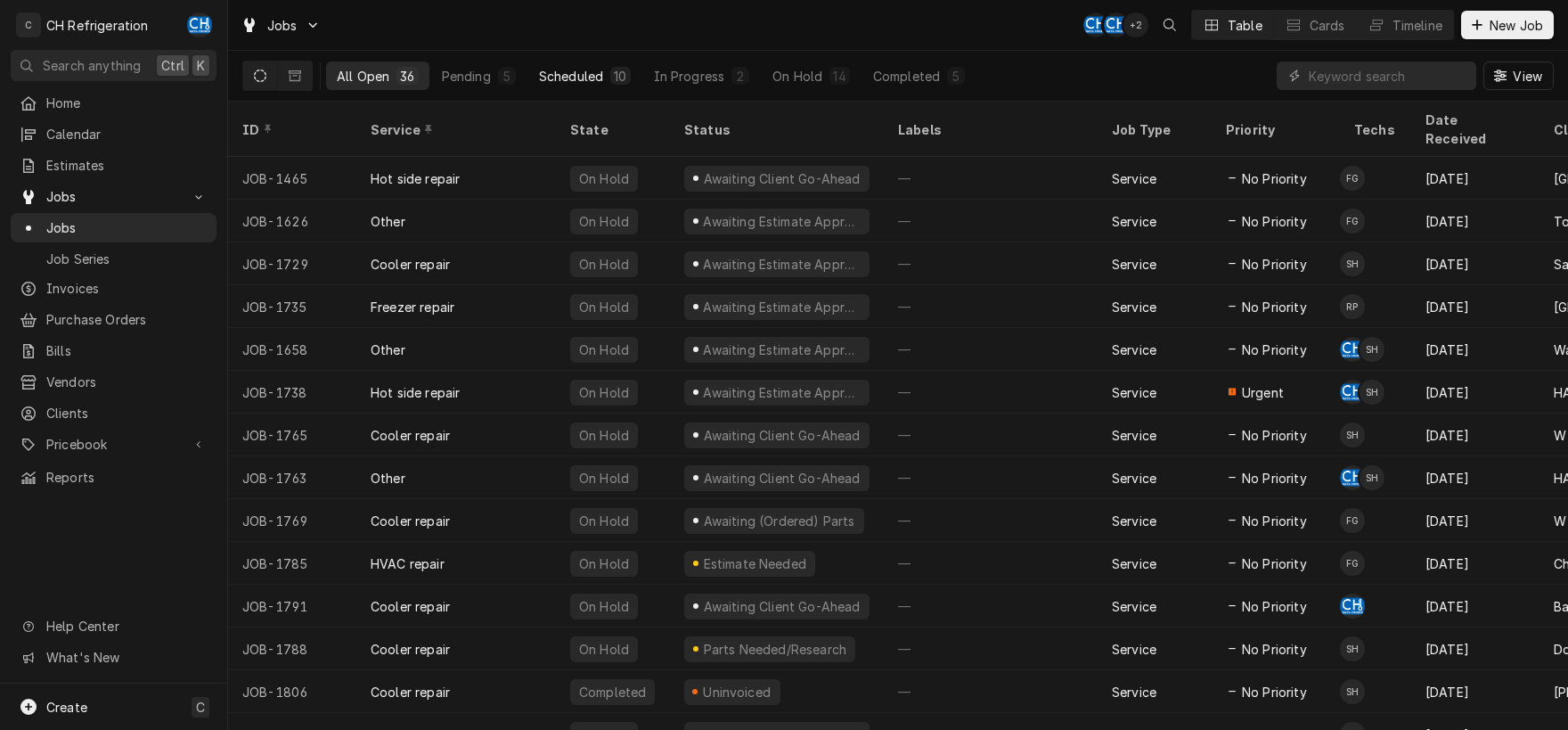
click at [581, 80] on div "Scheduled" at bounding box center [571, 77] width 64 height 19
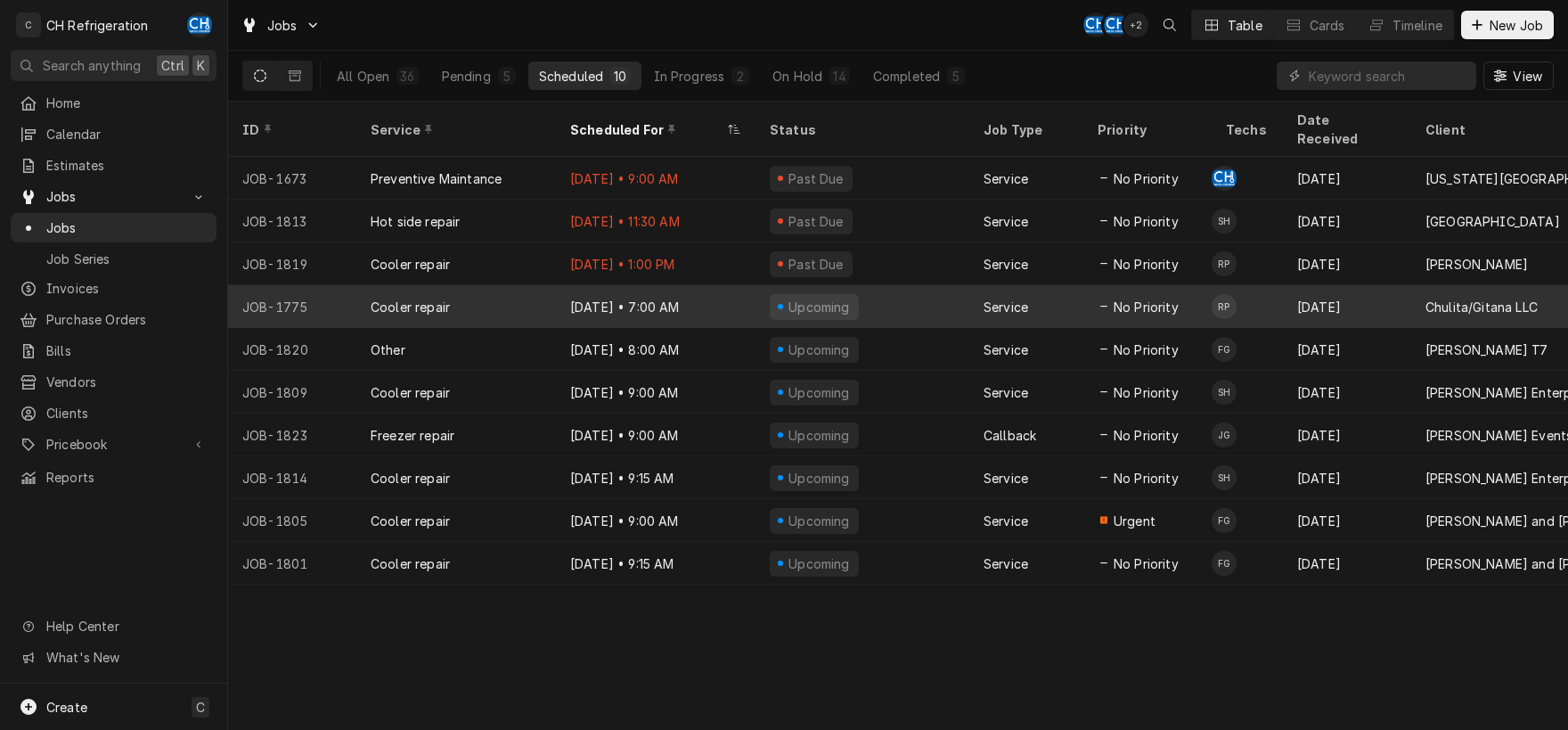
click at [892, 290] on div "Upcoming" at bounding box center [862, 306] width 214 height 43
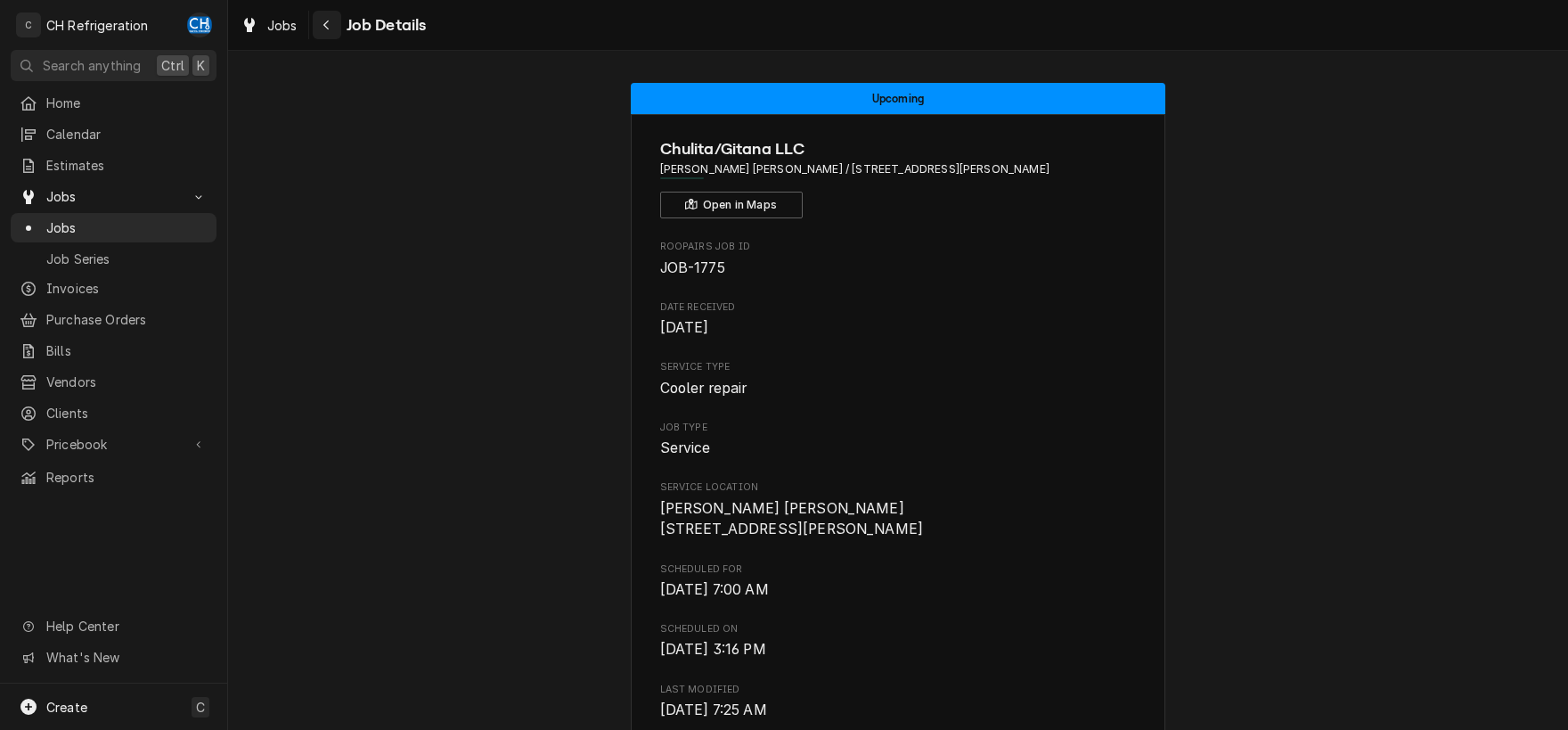
click at [327, 23] on icon "Navigate back" at bounding box center [326, 25] width 6 height 10
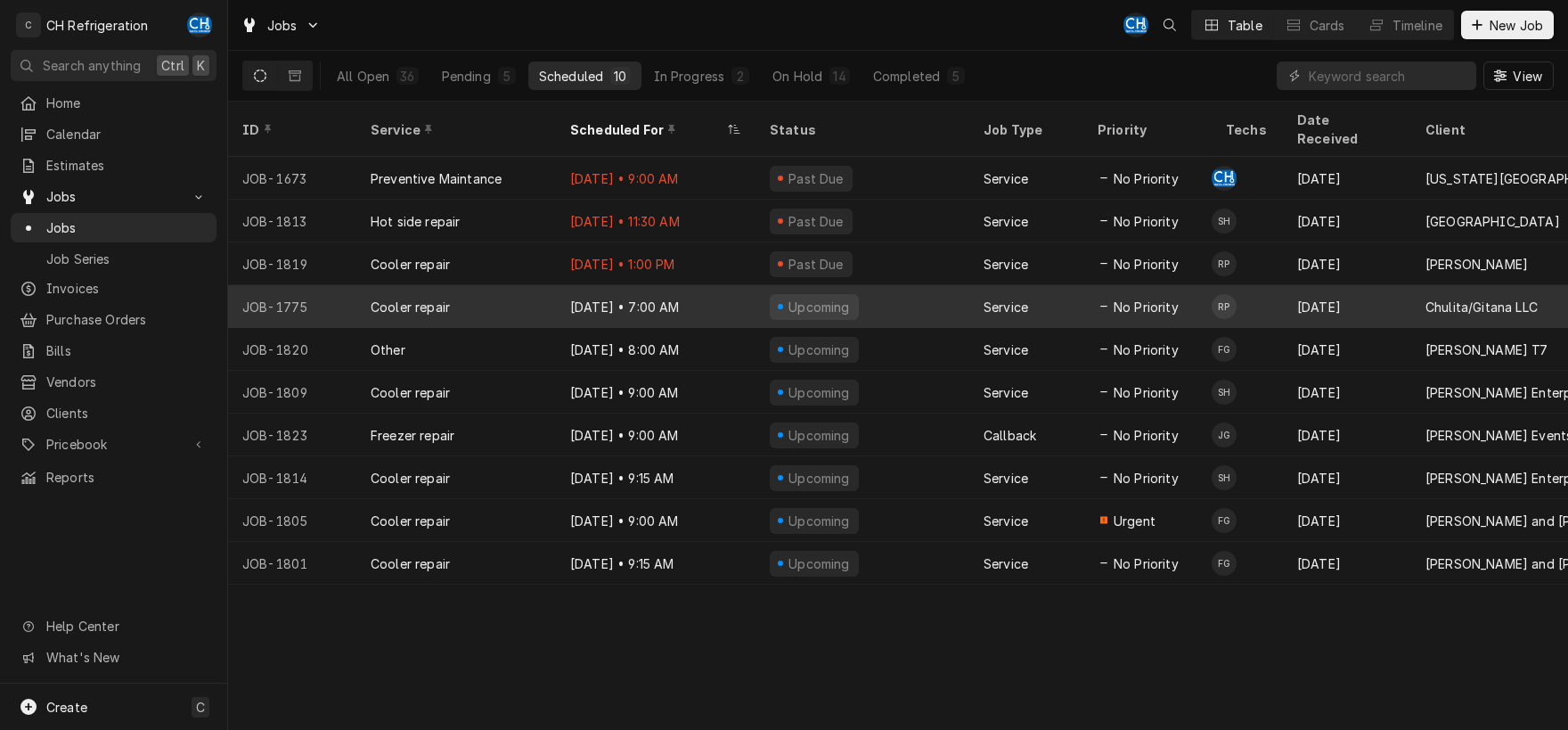
click at [878, 291] on div "Upcoming" at bounding box center [862, 306] width 214 height 43
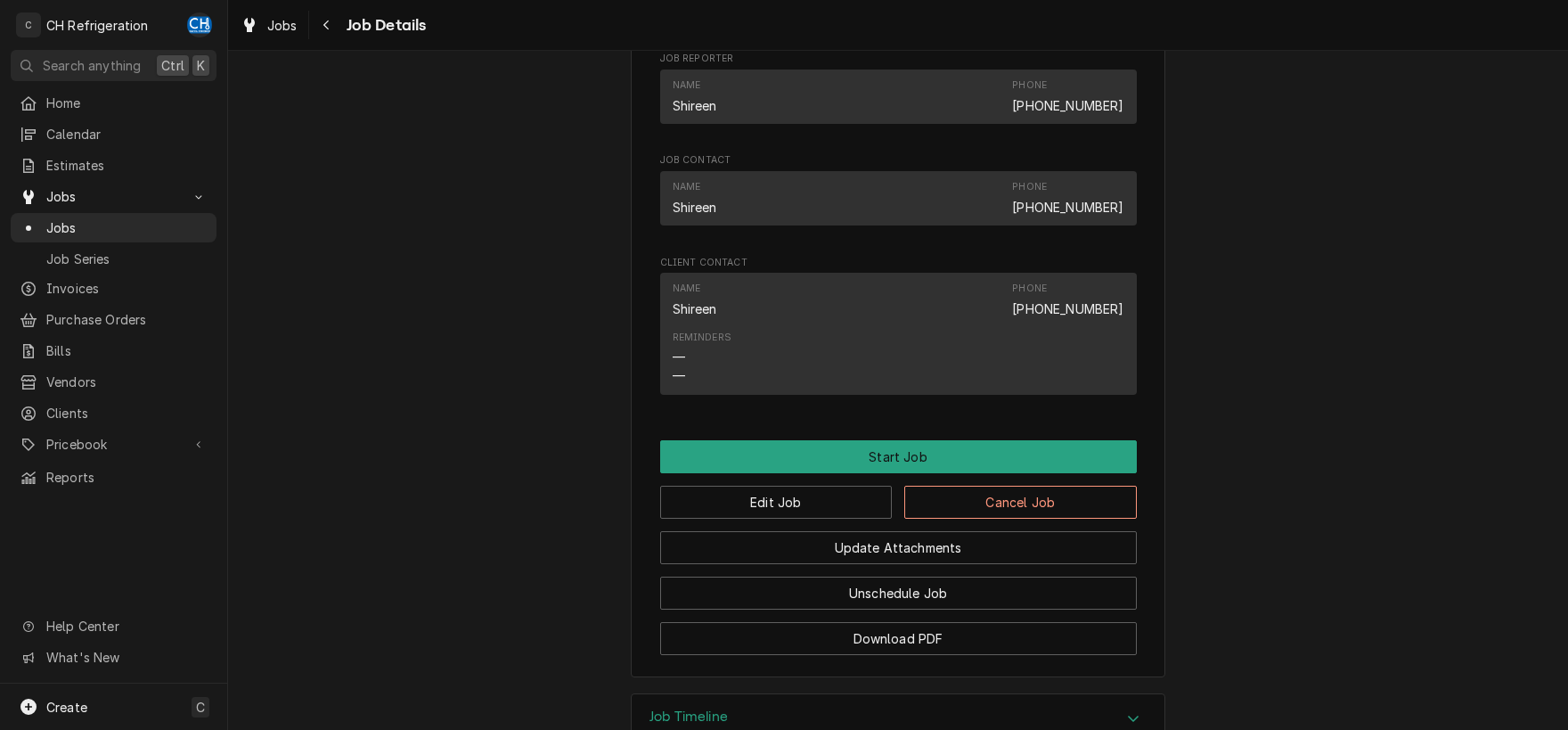
scroll to position [1083, 0]
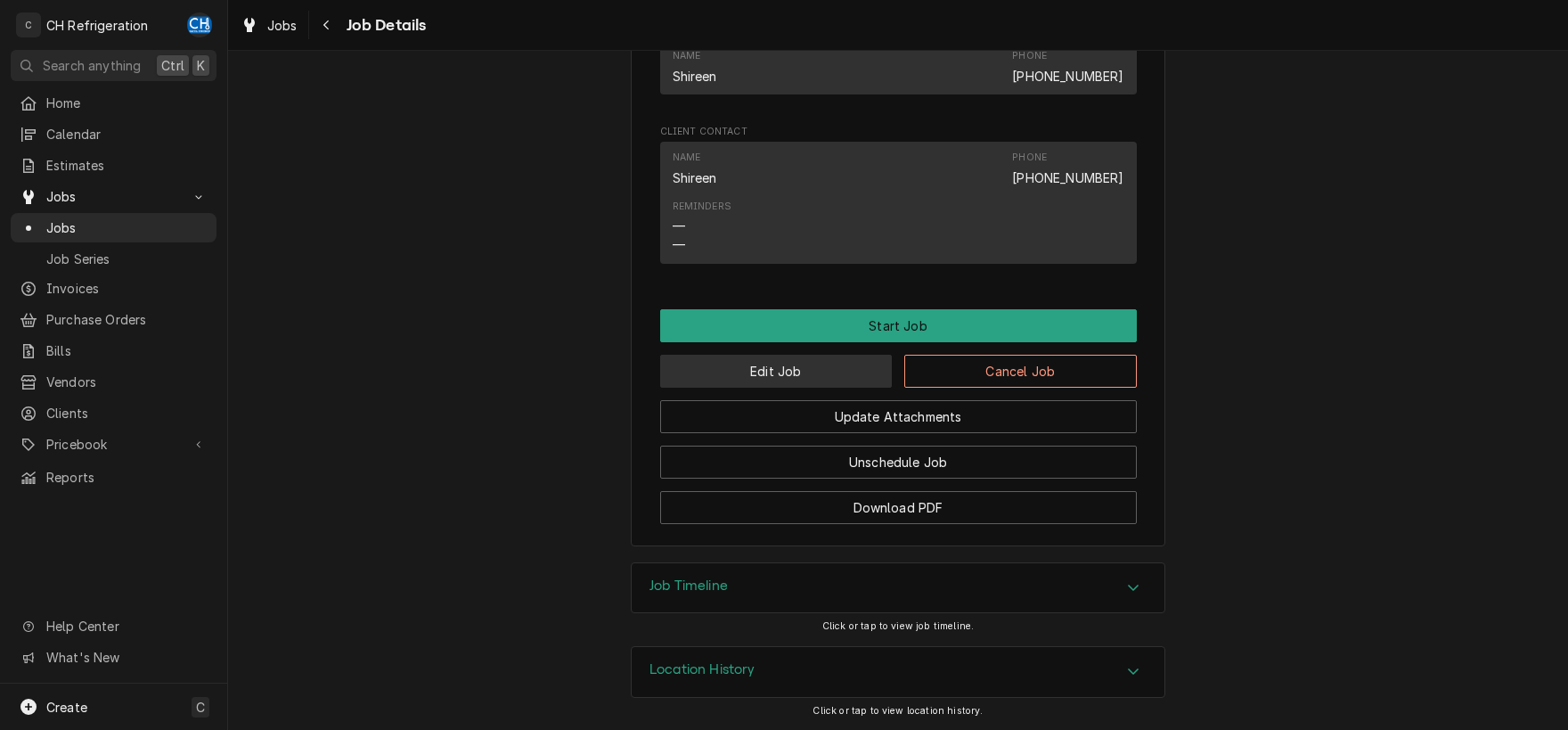
click at [810, 373] on button "Edit Job" at bounding box center [775, 371] width 232 height 33
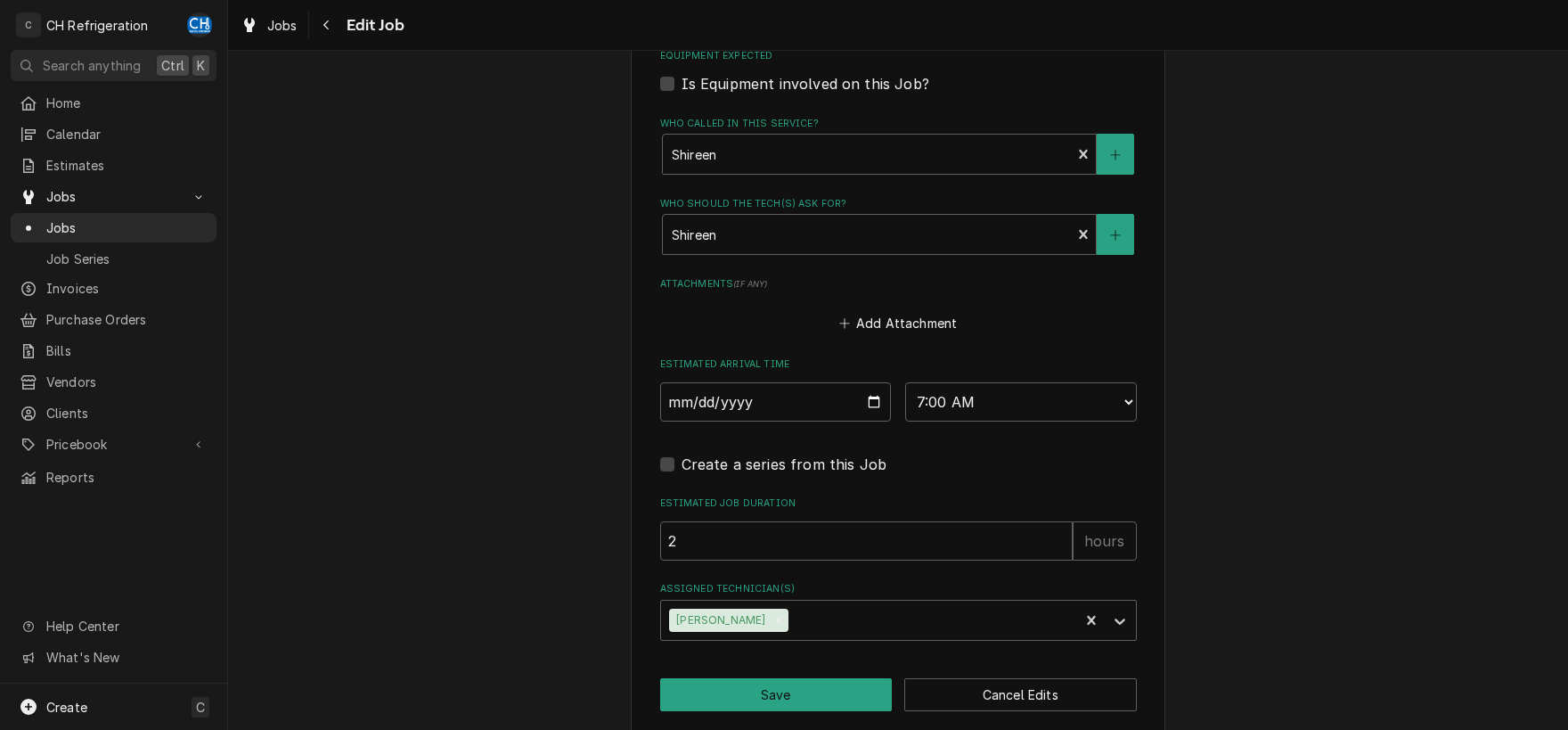
scroll to position [1133, 0]
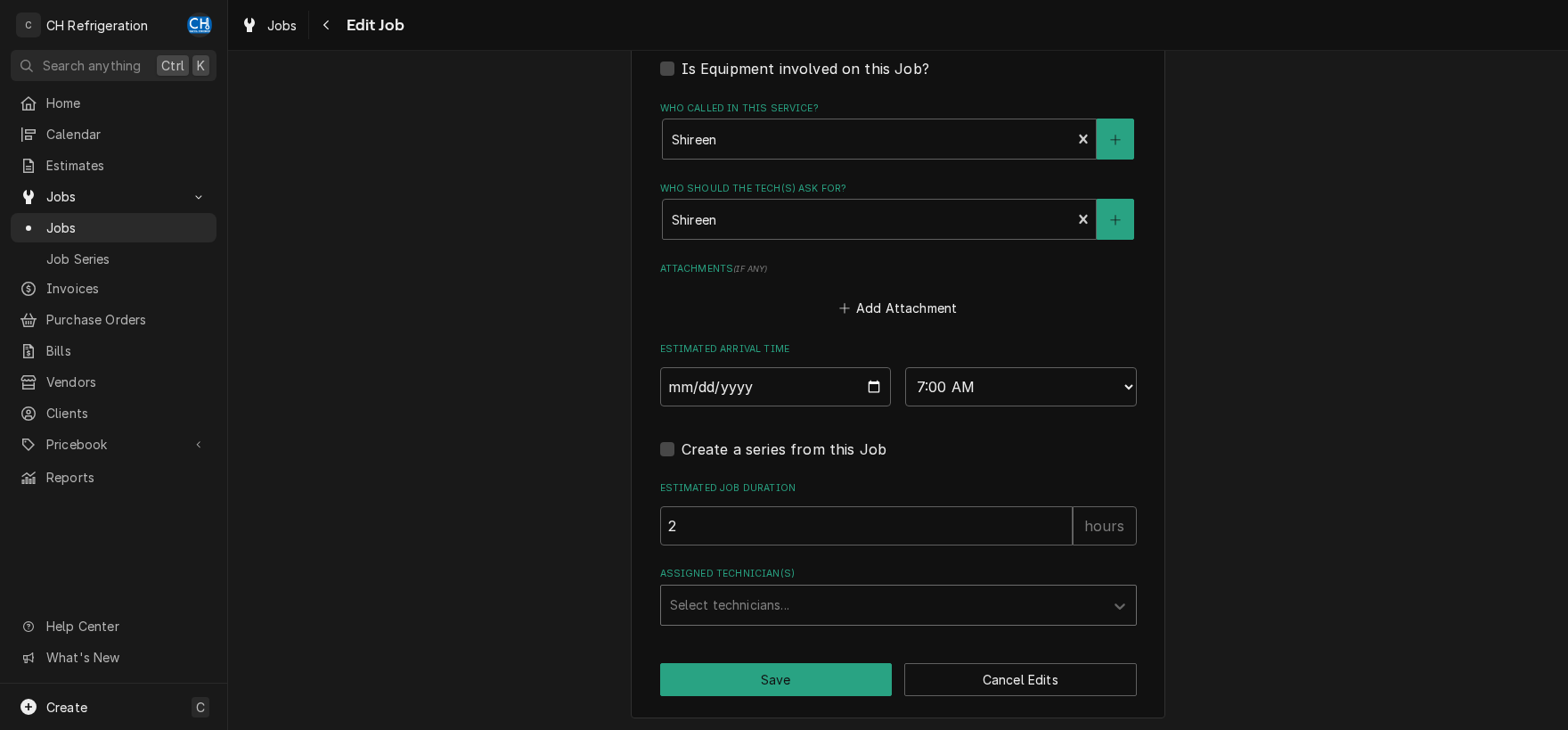
type textarea "x"
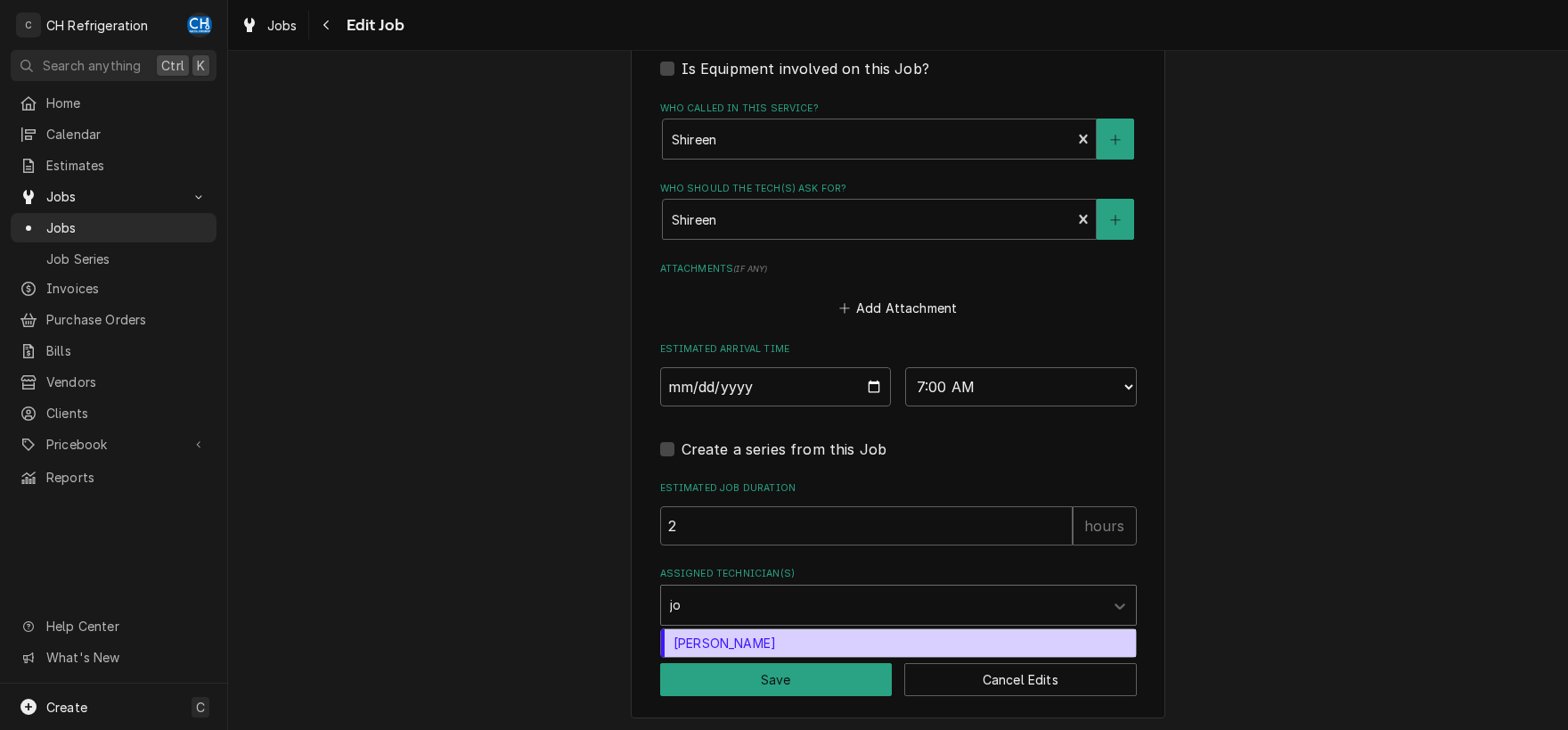
type input "jos"
click at [831, 644] on div "[PERSON_NAME]" at bounding box center [898, 643] width 475 height 28
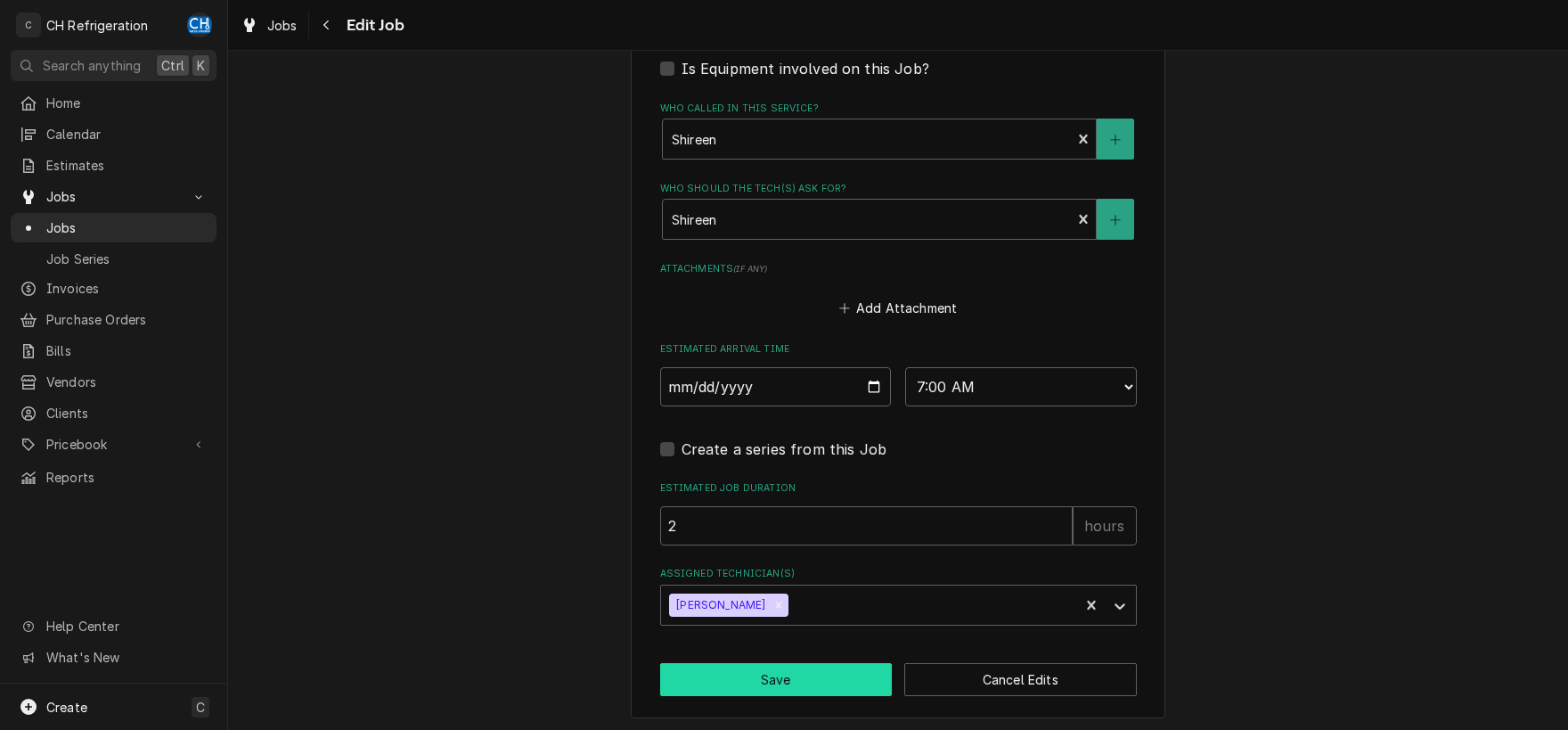
click at [817, 673] on button "Save" at bounding box center [775, 679] width 232 height 33
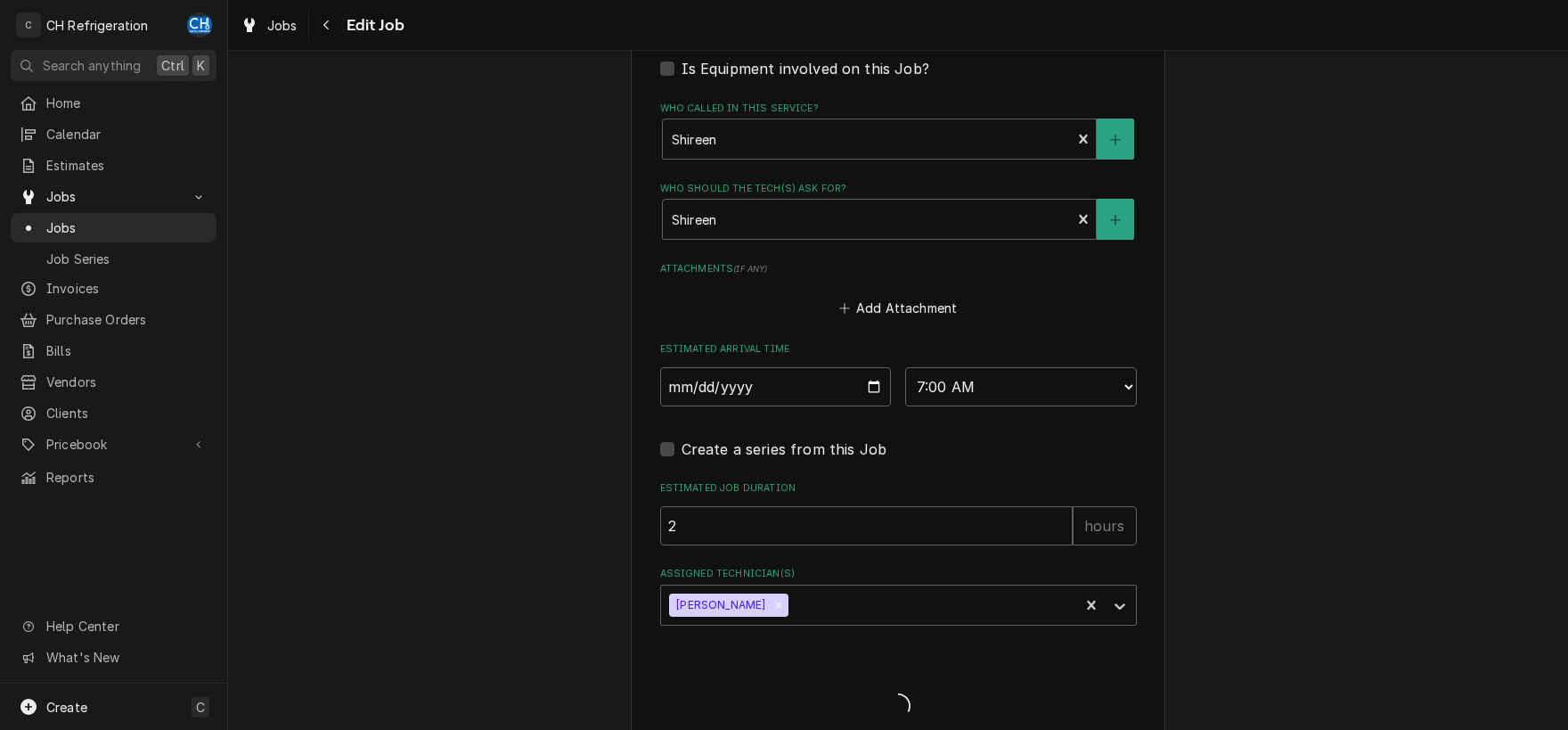
type textarea "x"
